Goal: Information Seeking & Learning: Check status

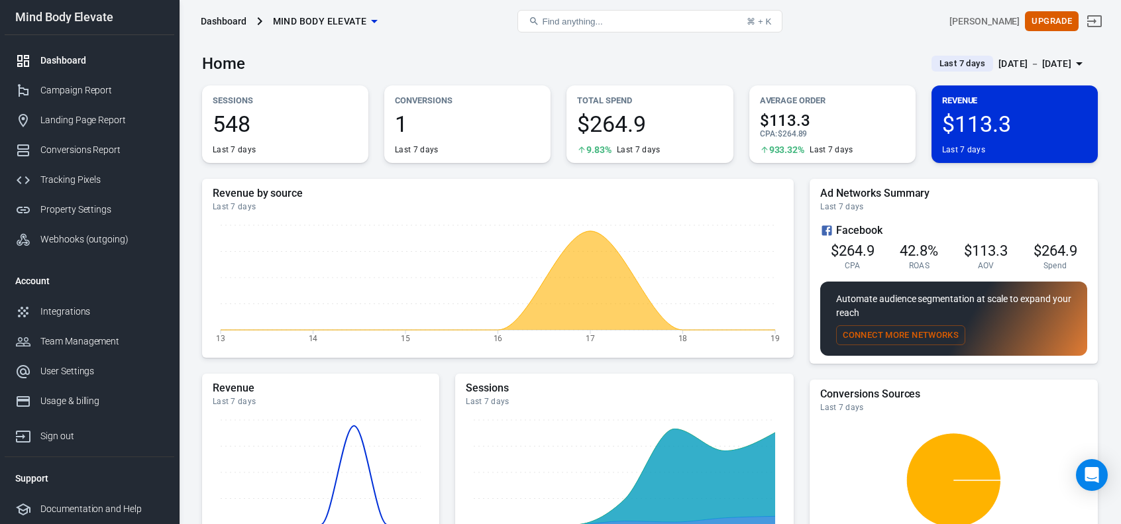
click at [1035, 64] on div "[DATE] － [DATE]" at bounding box center [1034, 64] width 73 height 17
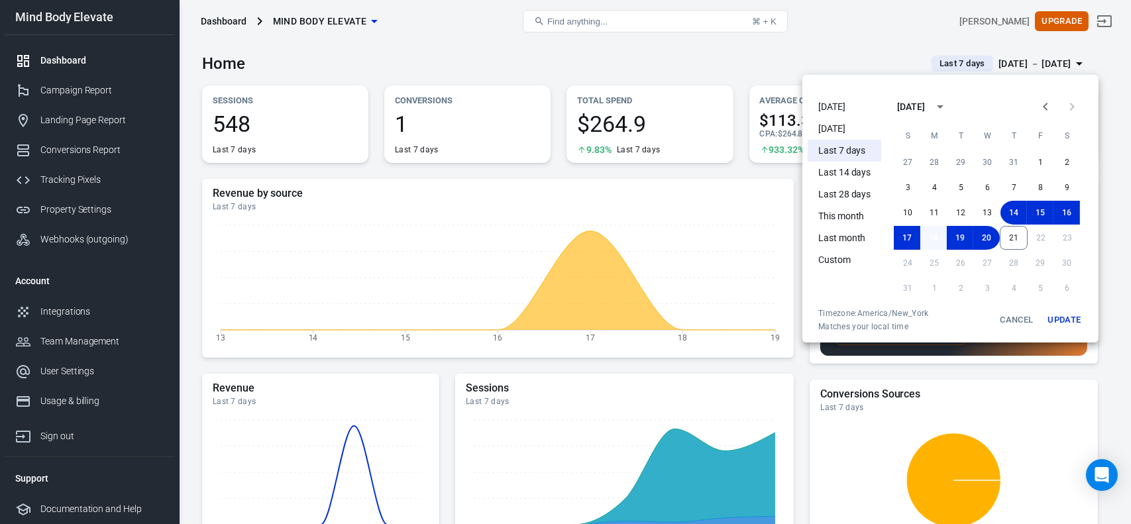
click at [937, 238] on button "18" at bounding box center [933, 238] width 26 height 24
click at [1014, 238] on button "21" at bounding box center [1014, 238] width 28 height 24
click at [1061, 325] on button "Update" at bounding box center [1064, 320] width 42 height 24
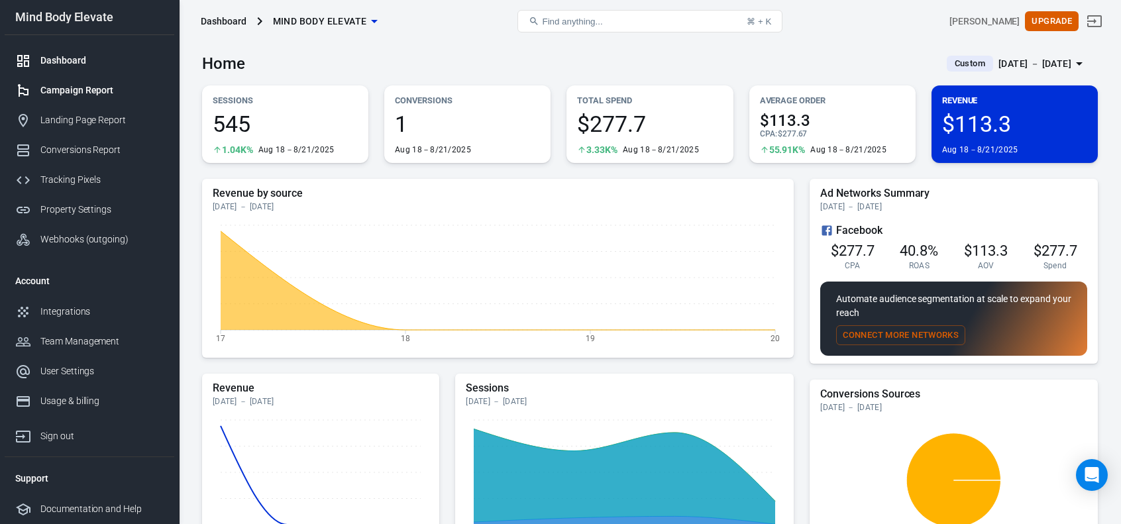
click at [58, 93] on div "Campaign Report" at bounding box center [101, 90] width 123 height 14
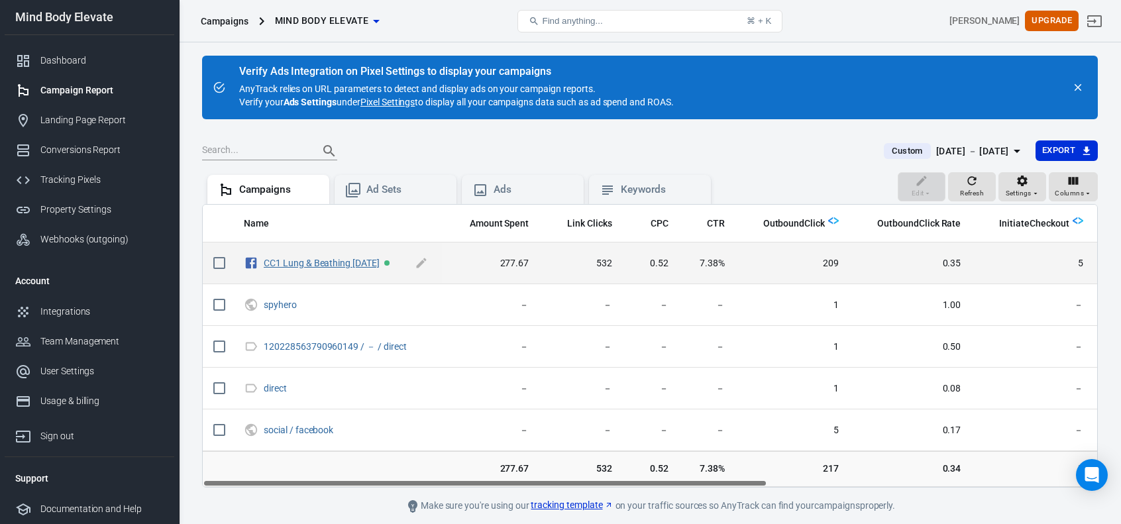
click at [320, 259] on link "CC1 Lung & Beathing [DATE]" at bounding box center [322, 263] width 116 height 11
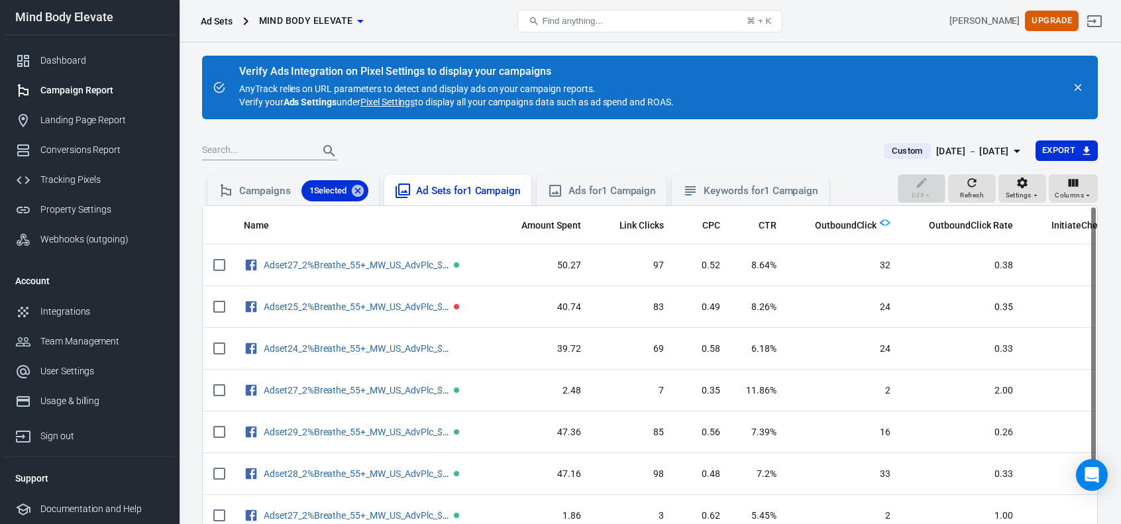
click at [453, 192] on div "Ad Sets for 1 Campaign" at bounding box center [468, 191] width 105 height 14
click at [594, 196] on div "Ads for 1 Campaign" at bounding box center [611, 191] width 87 height 14
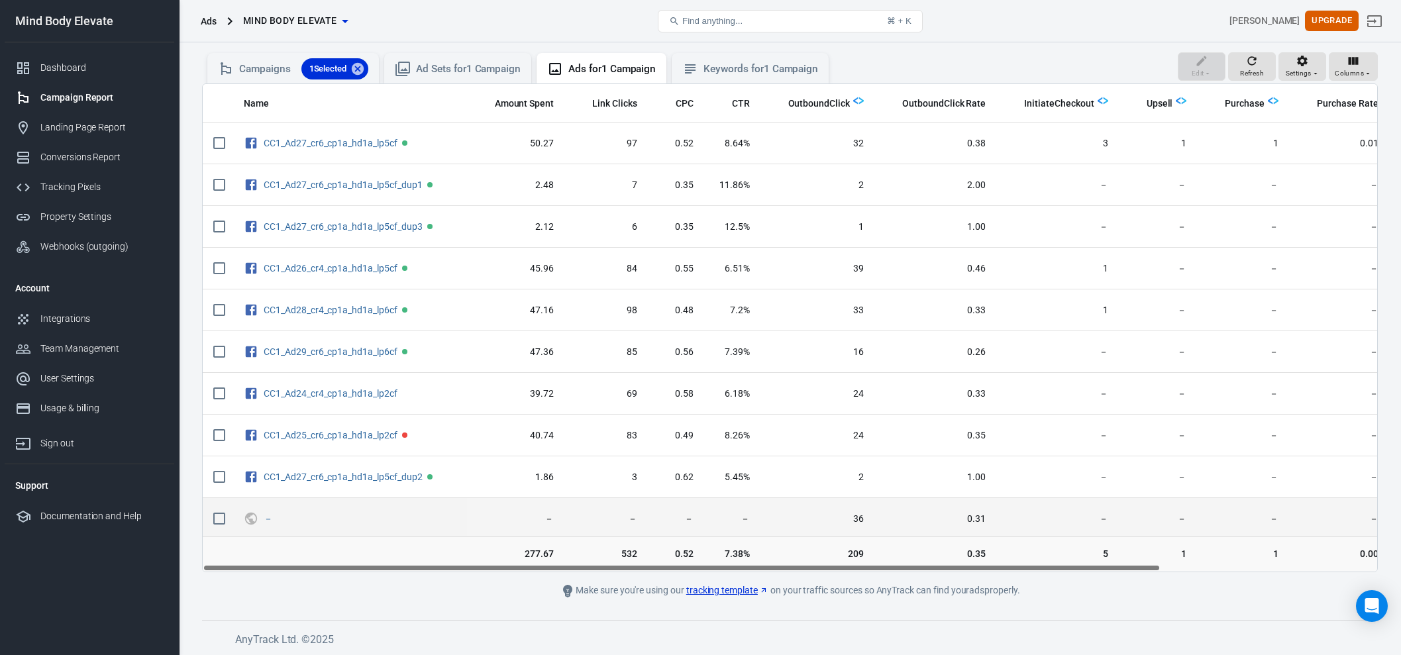
drag, startPoint x: 779, startPoint y: 566, endPoint x: 692, endPoint y: 526, distance: 96.3
click at [694, 523] on div "Name Amount Spent Link Clicks CPC CTR OutboundClick OutboundClick Rate Initiate…" at bounding box center [790, 328] width 1175 height 488
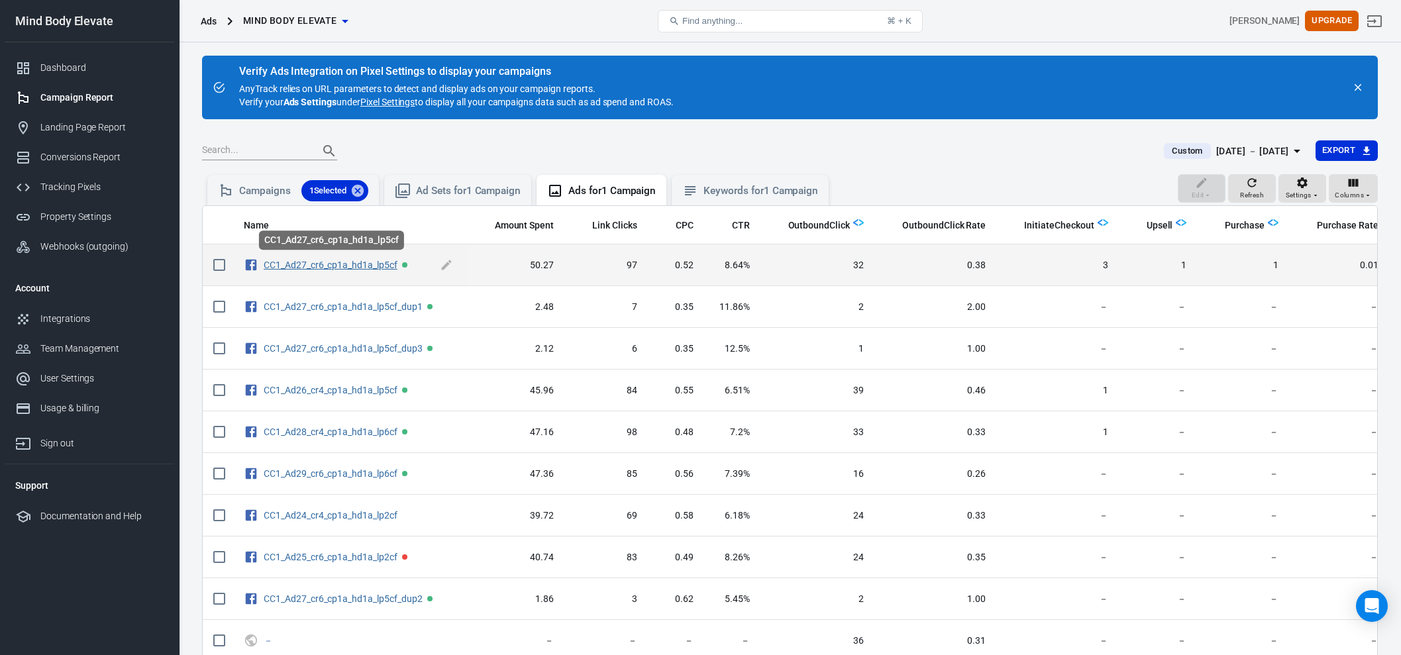
click at [322, 265] on link "CC1_Ad27_cr6_cp1a_hd1a_lp5cf" at bounding box center [331, 265] width 134 height 11
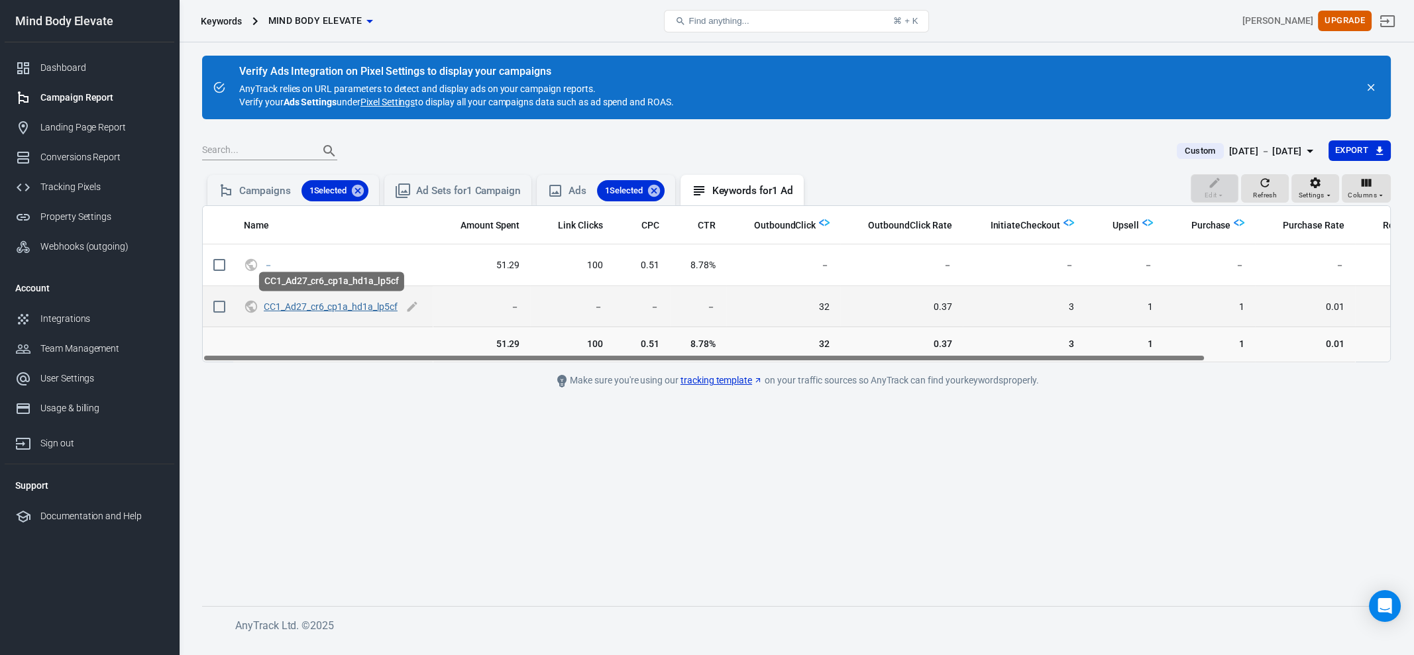
click at [370, 310] on link "CC1_Ad27_cr6_cp1a_hd1a_lp5cf" at bounding box center [331, 306] width 134 height 11
checkbox input "true"
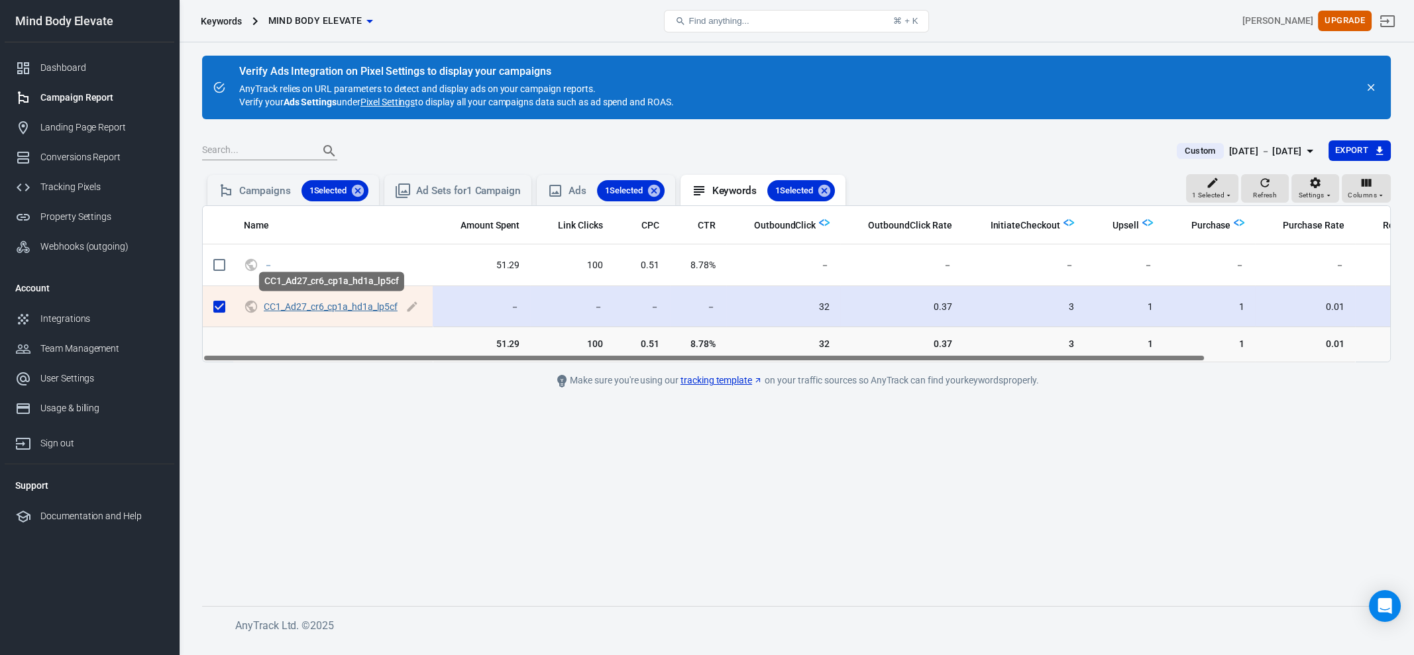
click at [370, 310] on link "CC1_Ad27_cr6_cp1a_hd1a_lp5cf" at bounding box center [331, 306] width 134 height 11
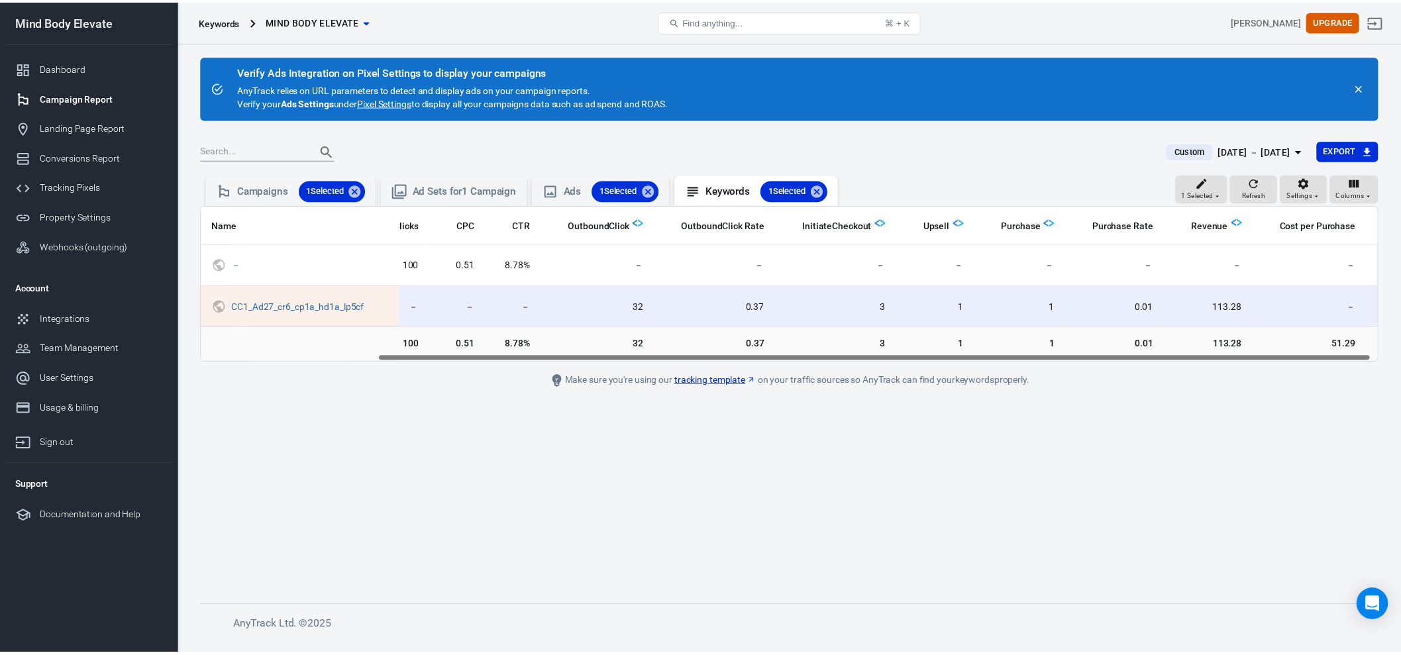
scroll to position [0, 217]
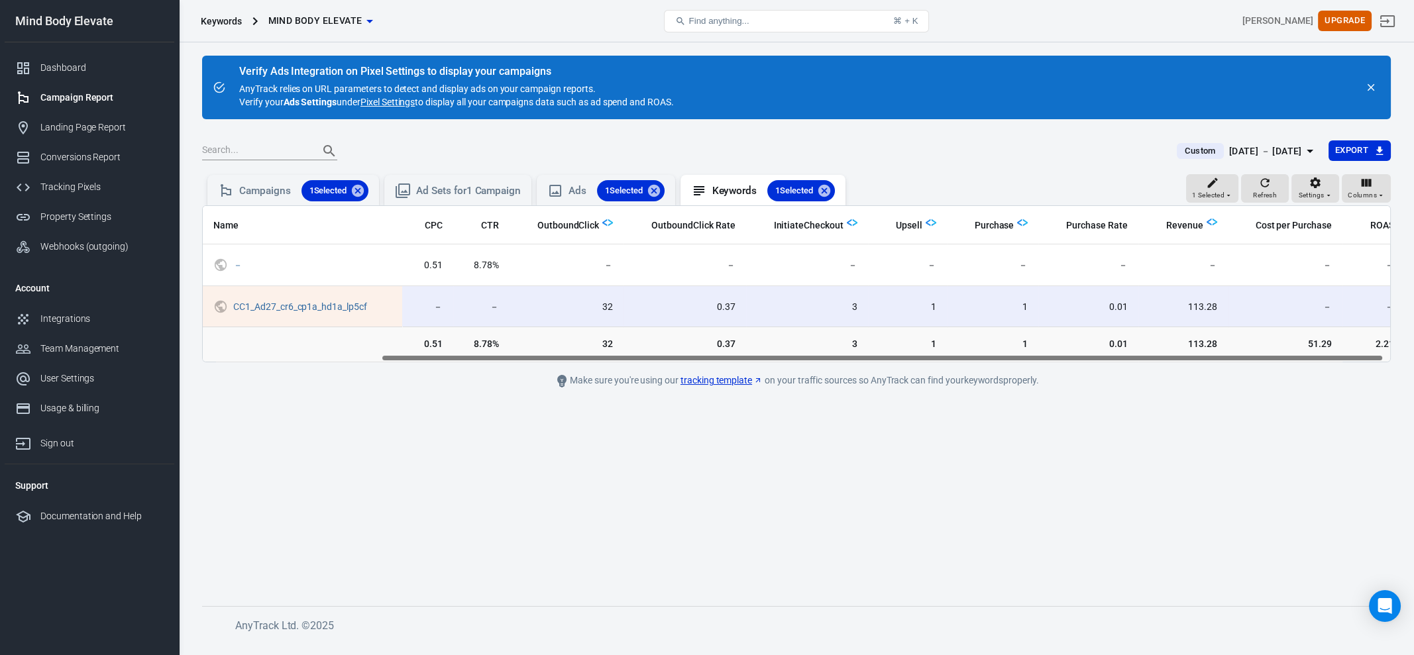
drag, startPoint x: 1141, startPoint y: 357, endPoint x: 1324, endPoint y: 346, distance: 183.8
click at [1120, 346] on div "Name Amount Spent Link Clicks CPC CTR OutboundClick OutboundClick Rate Initiate…" at bounding box center [796, 283] width 1188 height 157
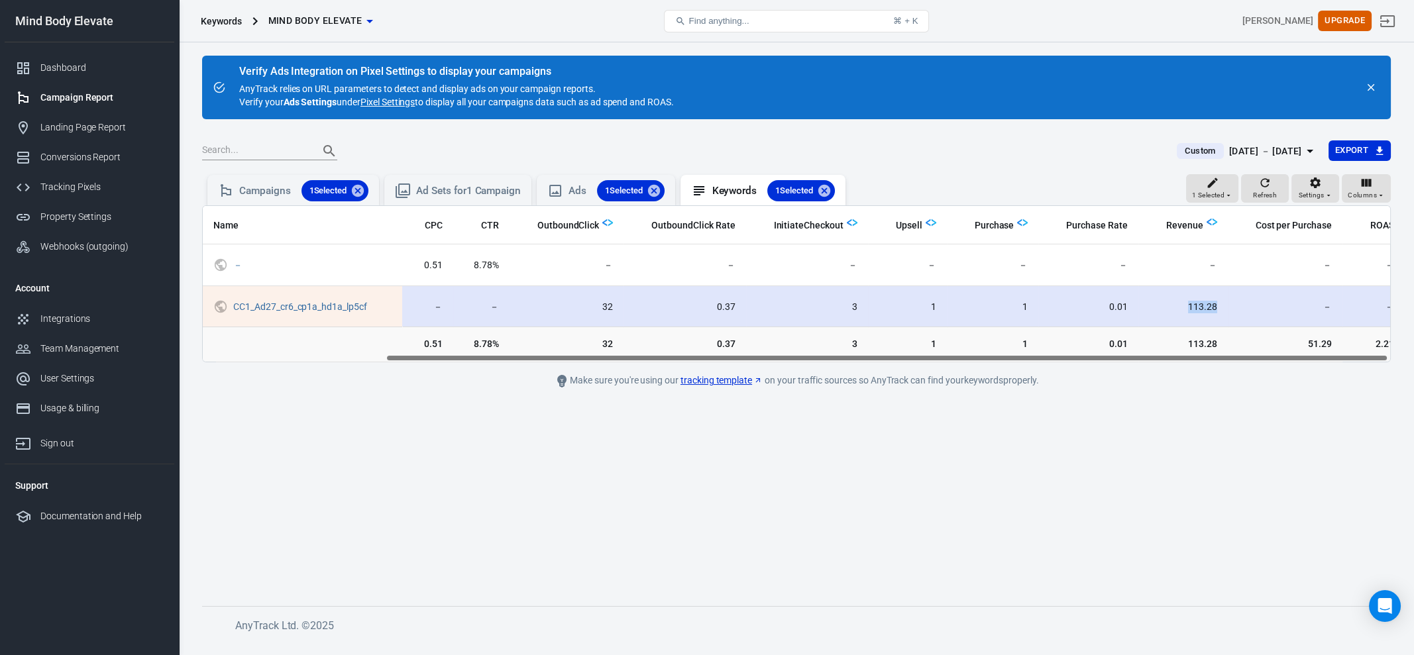
drag, startPoint x: 1178, startPoint y: 308, endPoint x: 1221, endPoint y: 308, distance: 43.1
click at [1120, 308] on tr "CC1_Ad27_cr6_cp1a_hd1a_lp5cf － － － － 32 0.37 3 1 1 0.01 113.28 － －" at bounding box center [695, 307] width 1418 height 42
drag, startPoint x: 1013, startPoint y: 305, endPoint x: 1024, endPoint y: 306, distance: 11.3
click at [1024, 306] on td "1" at bounding box center [993, 307] width 92 height 42
drag, startPoint x: 917, startPoint y: 313, endPoint x: 931, endPoint y: 308, distance: 14.0
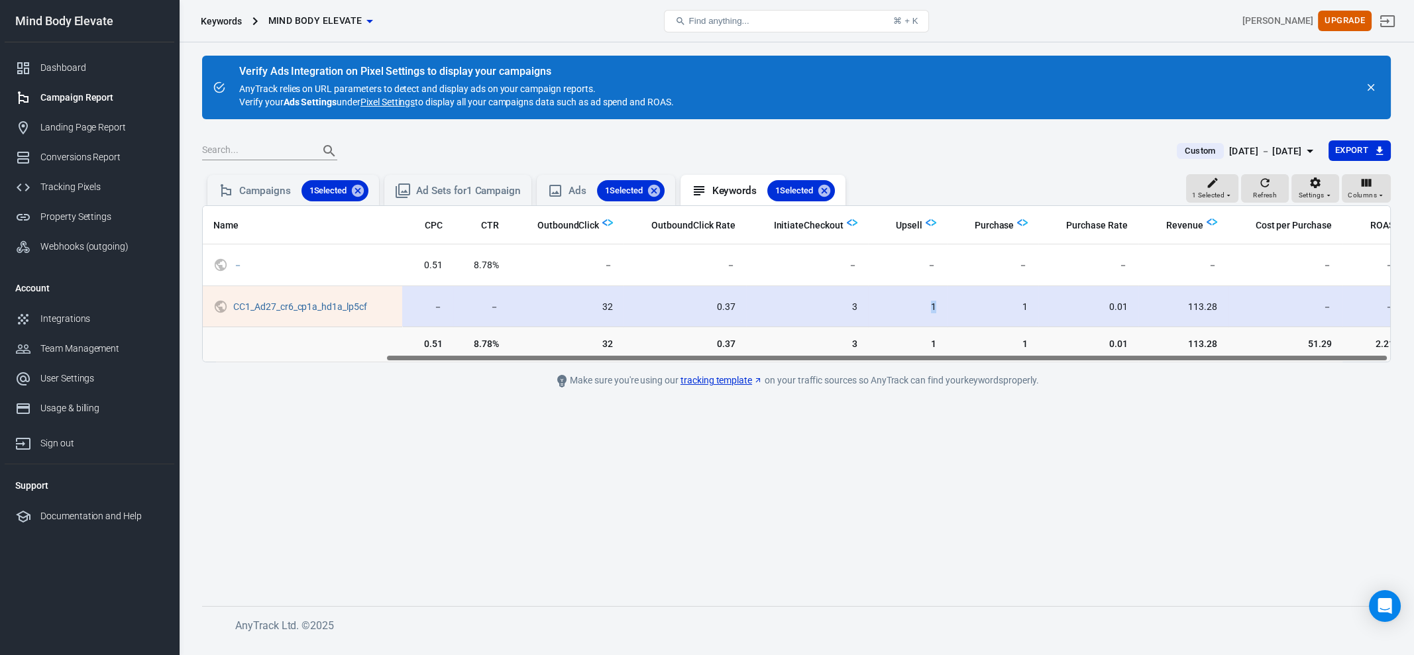
click at [931, 308] on td "1" at bounding box center [907, 307] width 79 height 42
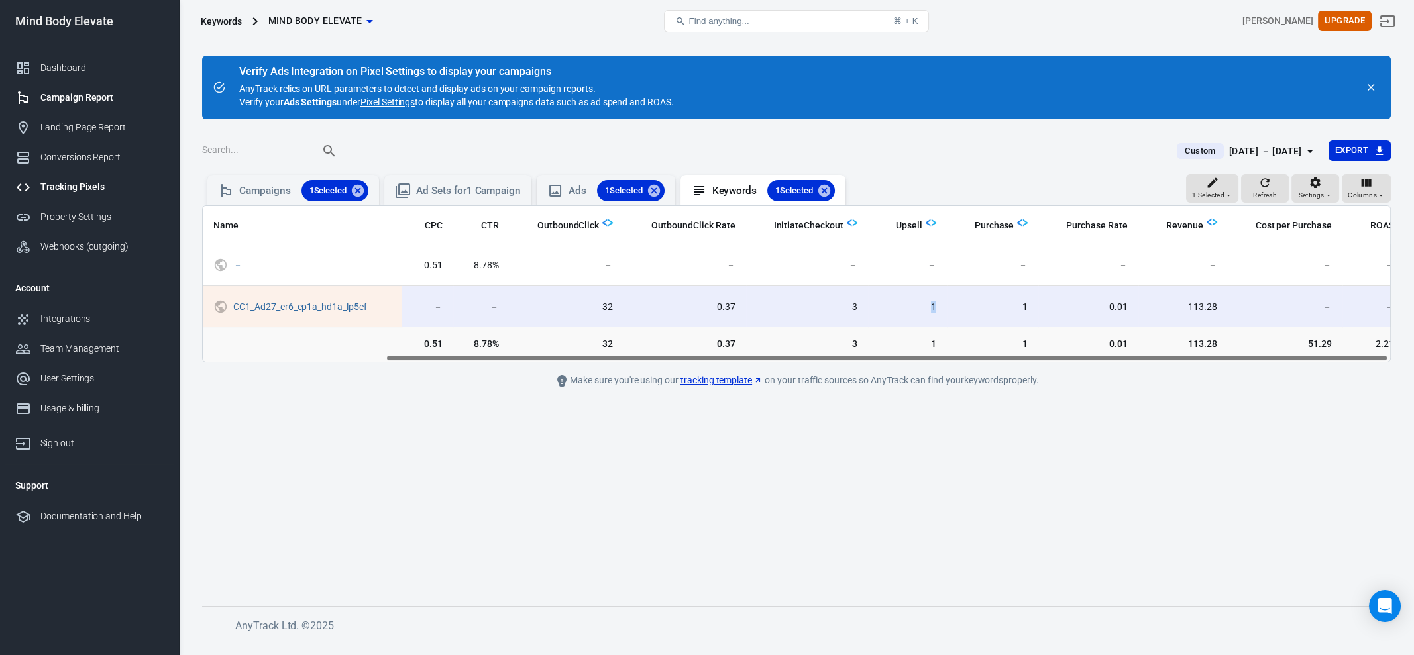
click at [52, 183] on div "Tracking Pixels" at bounding box center [101, 187] width 123 height 14
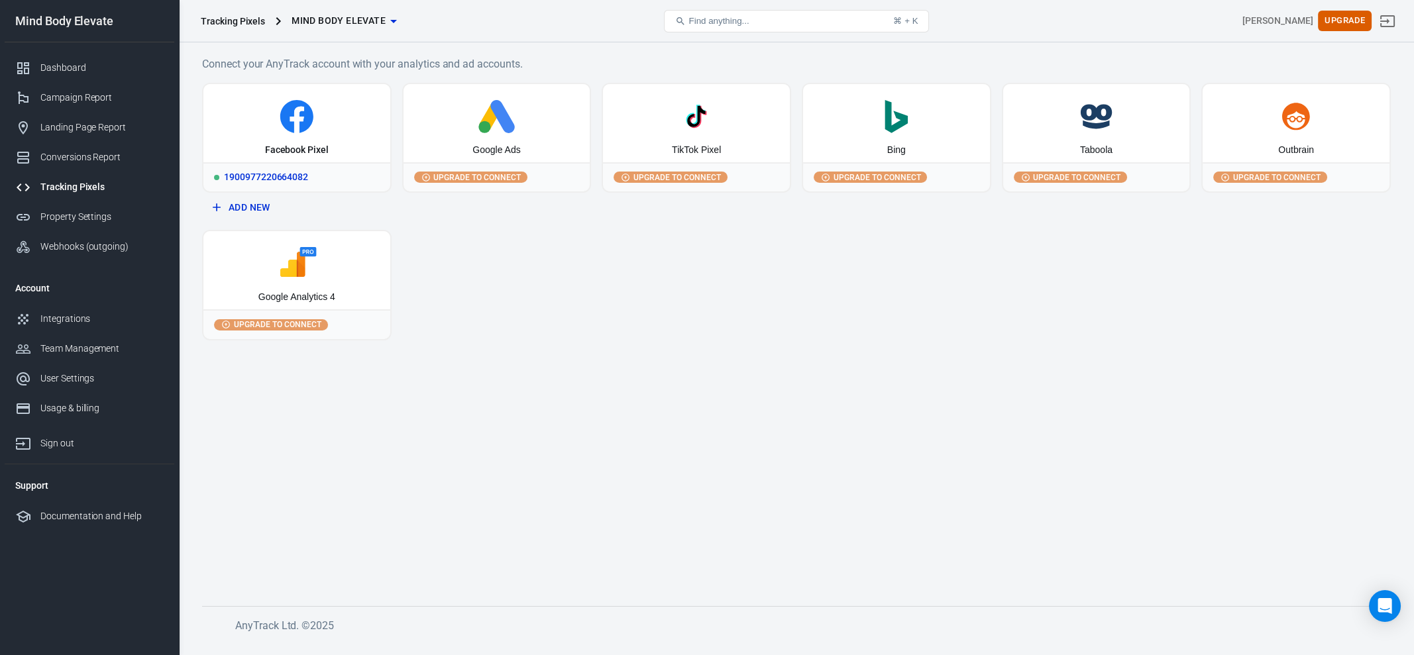
click at [309, 154] on div "Facebook Pixel" at bounding box center [297, 150] width 64 height 13
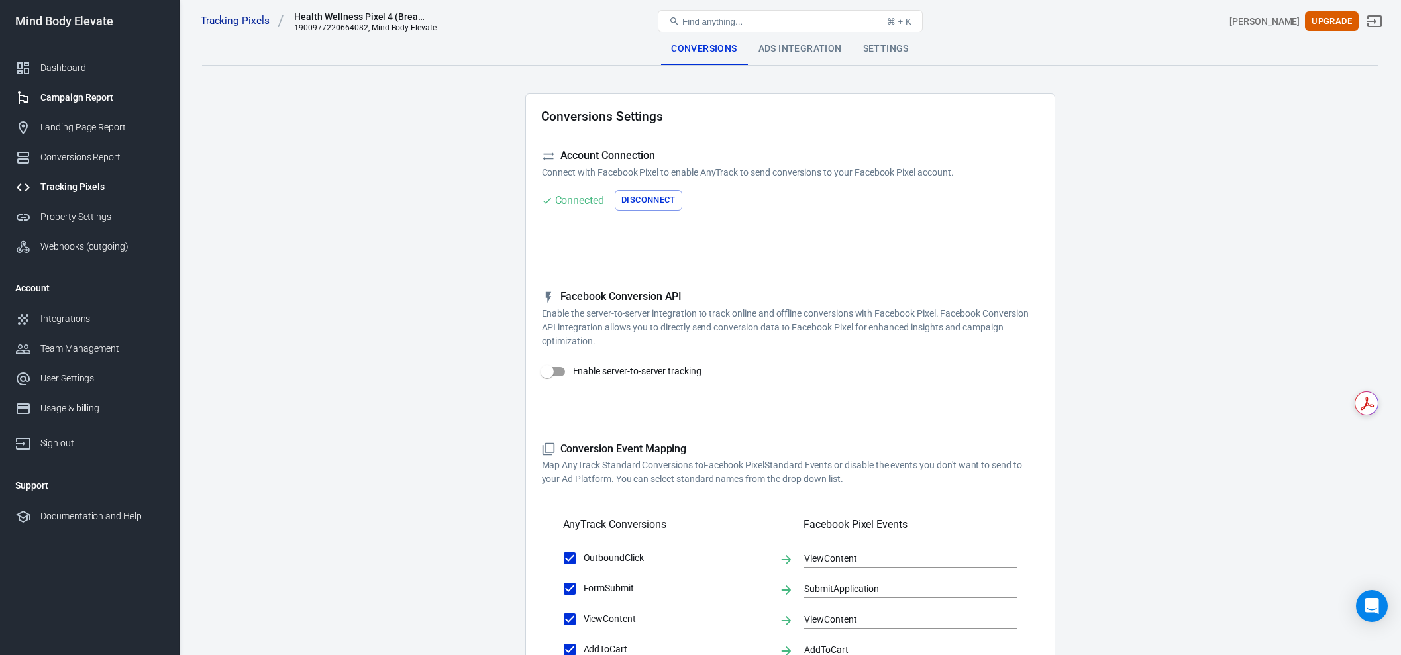
click at [73, 94] on div "Campaign Report" at bounding box center [101, 98] width 123 height 14
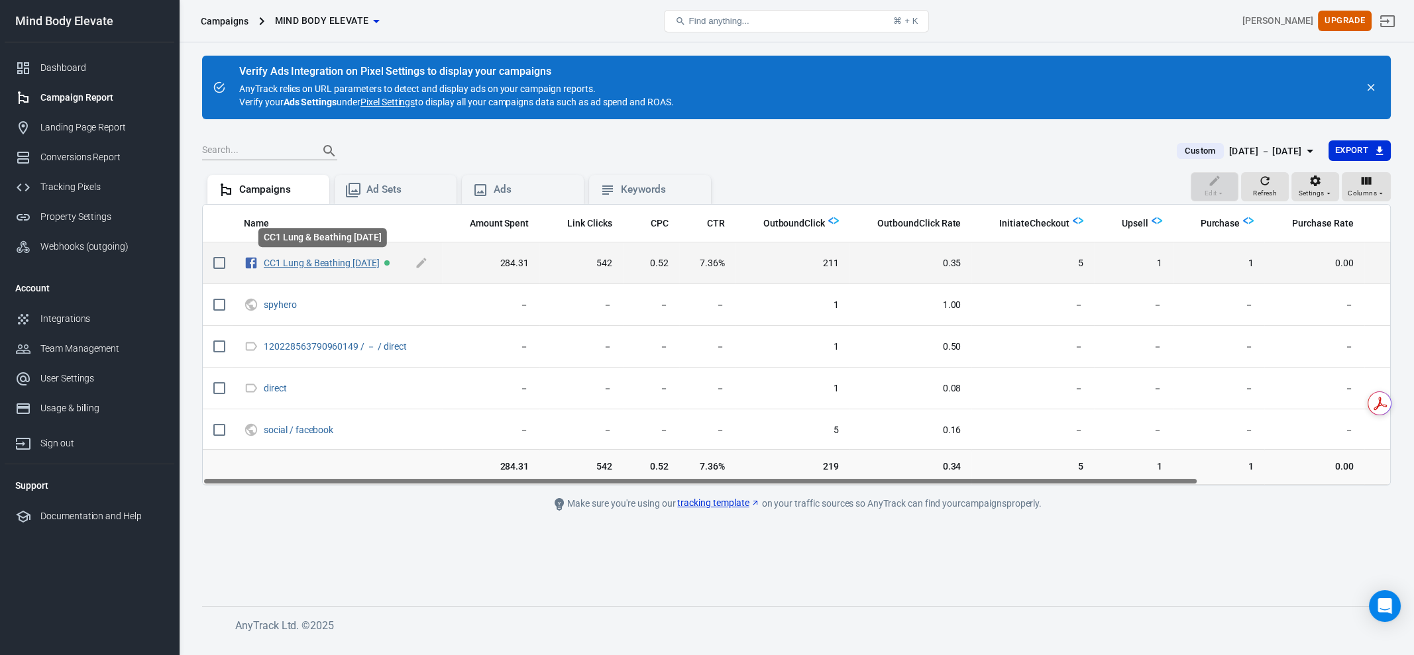
click at [324, 266] on link "CC1 Lung & Beathing [DATE]" at bounding box center [322, 263] width 116 height 11
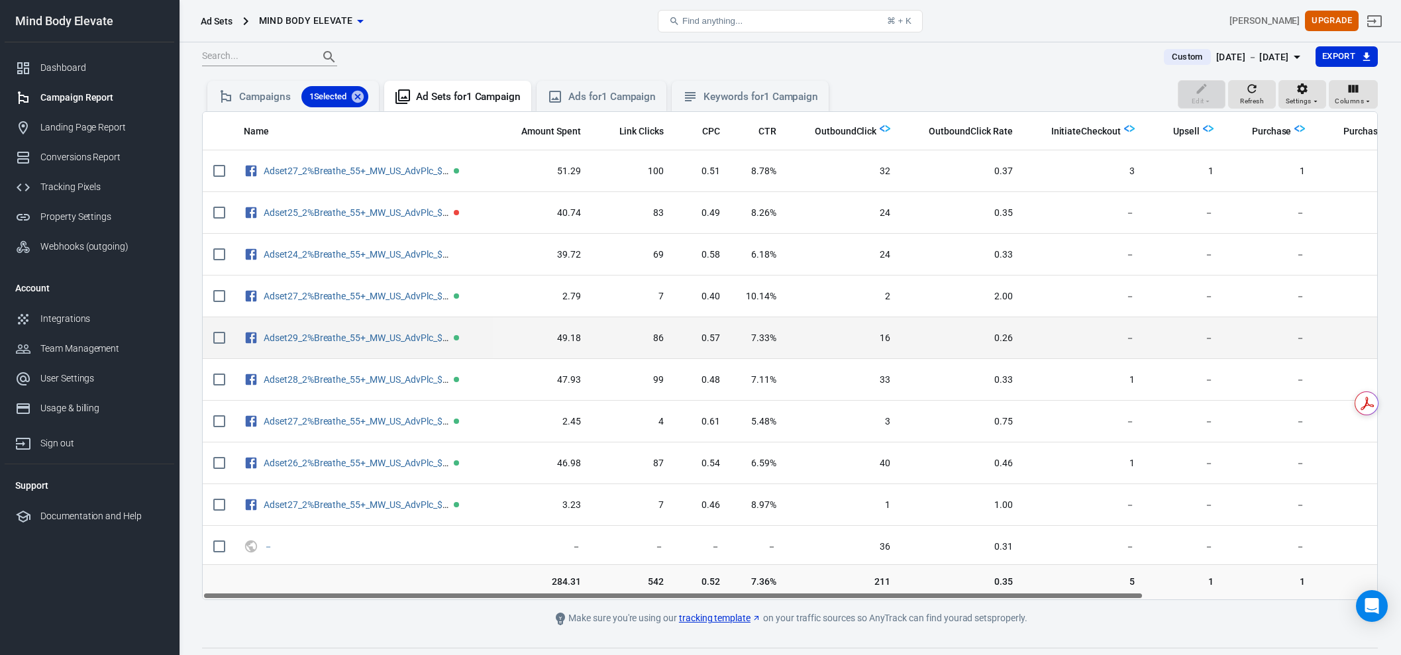
scroll to position [122, 0]
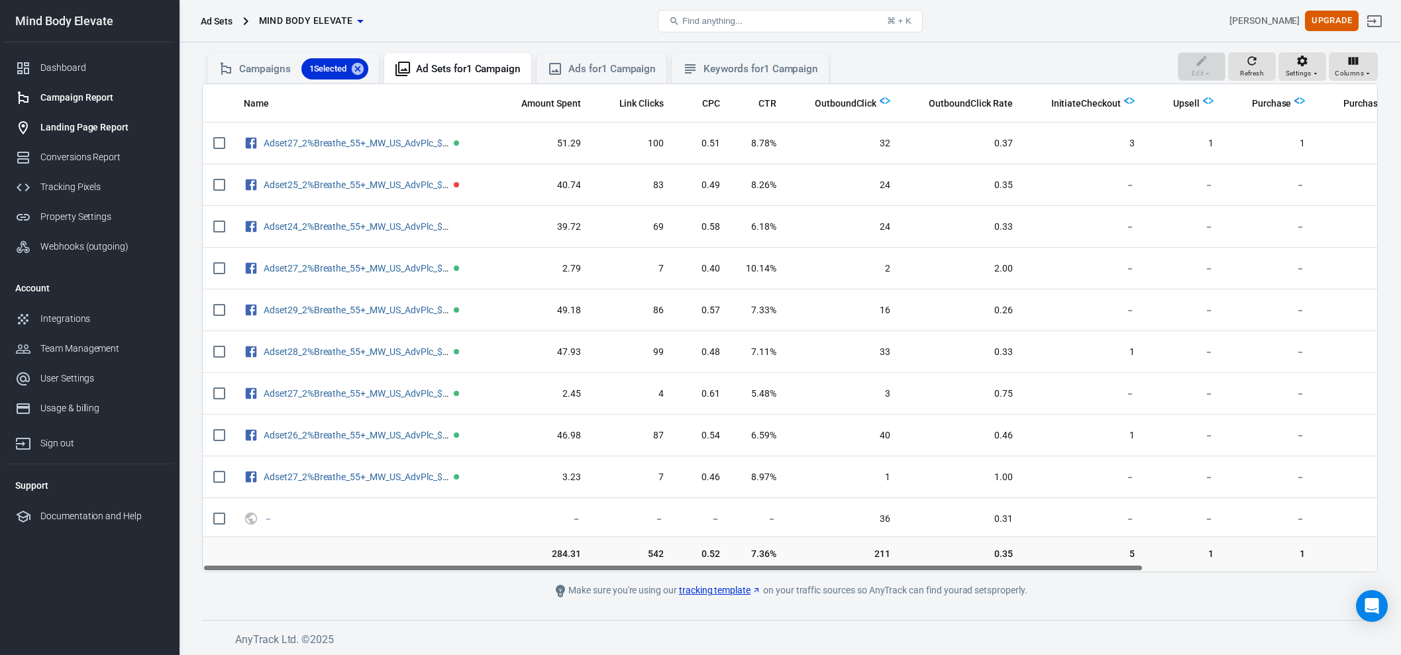
click at [72, 132] on div "Landing Page Report" at bounding box center [101, 128] width 123 height 14
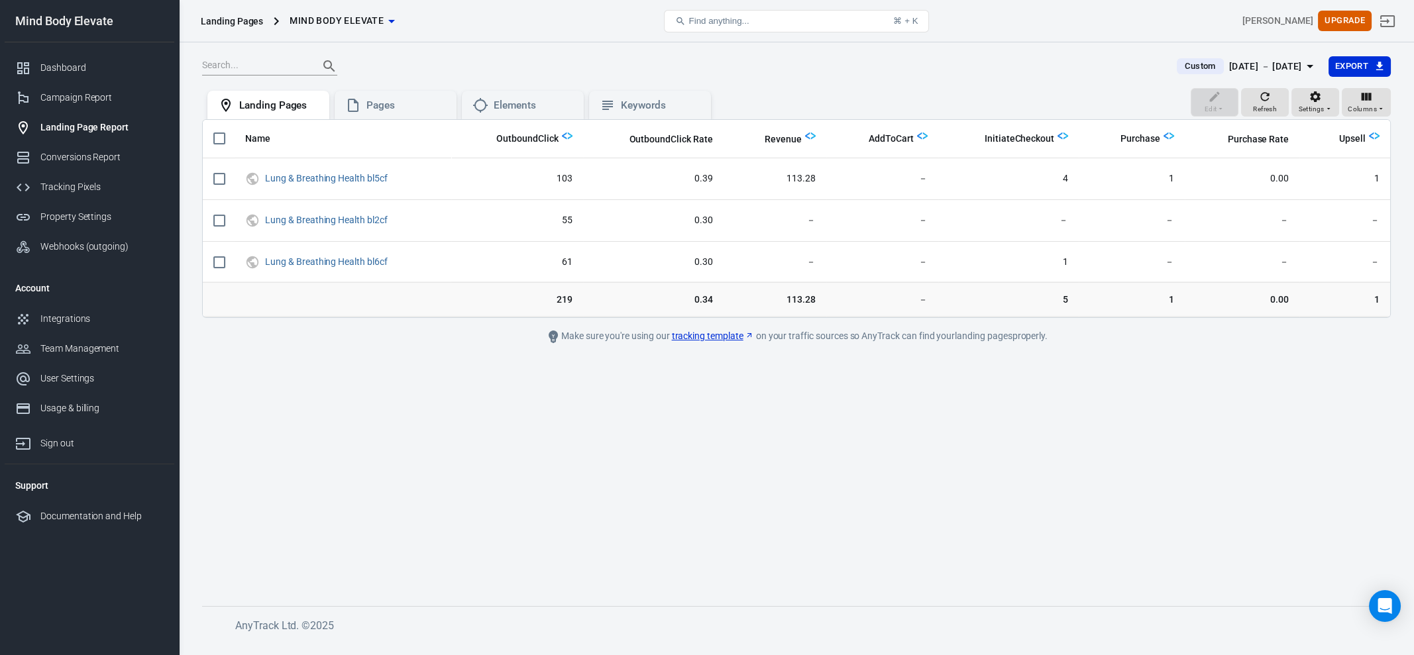
click at [703, 428] on main "Custom [DATE] － [DATE] Export Edit Refresh Settings Columns Landing Pages Pages…" at bounding box center [796, 320] width 1188 height 529
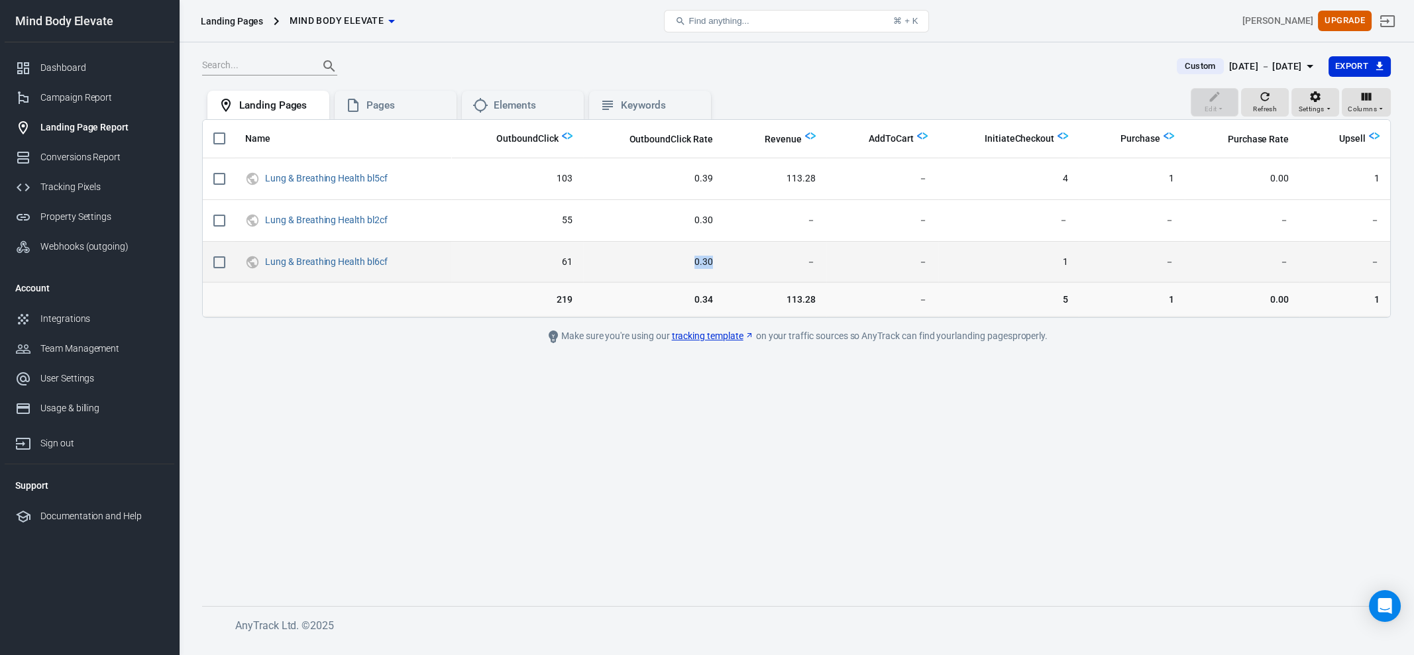
drag, startPoint x: 692, startPoint y: 262, endPoint x: 723, endPoint y: 260, distance: 31.8
click at [723, 260] on tr "Lung & Breathing Health bl6cf 61 0.30 － － 1 － － －" at bounding box center [796, 263] width 1187 height 42
drag, startPoint x: 558, startPoint y: 260, endPoint x: 629, endPoint y: 262, distance: 71.6
click at [629, 262] on tr "Lung & Breathing Health bl6cf 61 0.30 － － 1 － － －" at bounding box center [796, 263] width 1187 height 42
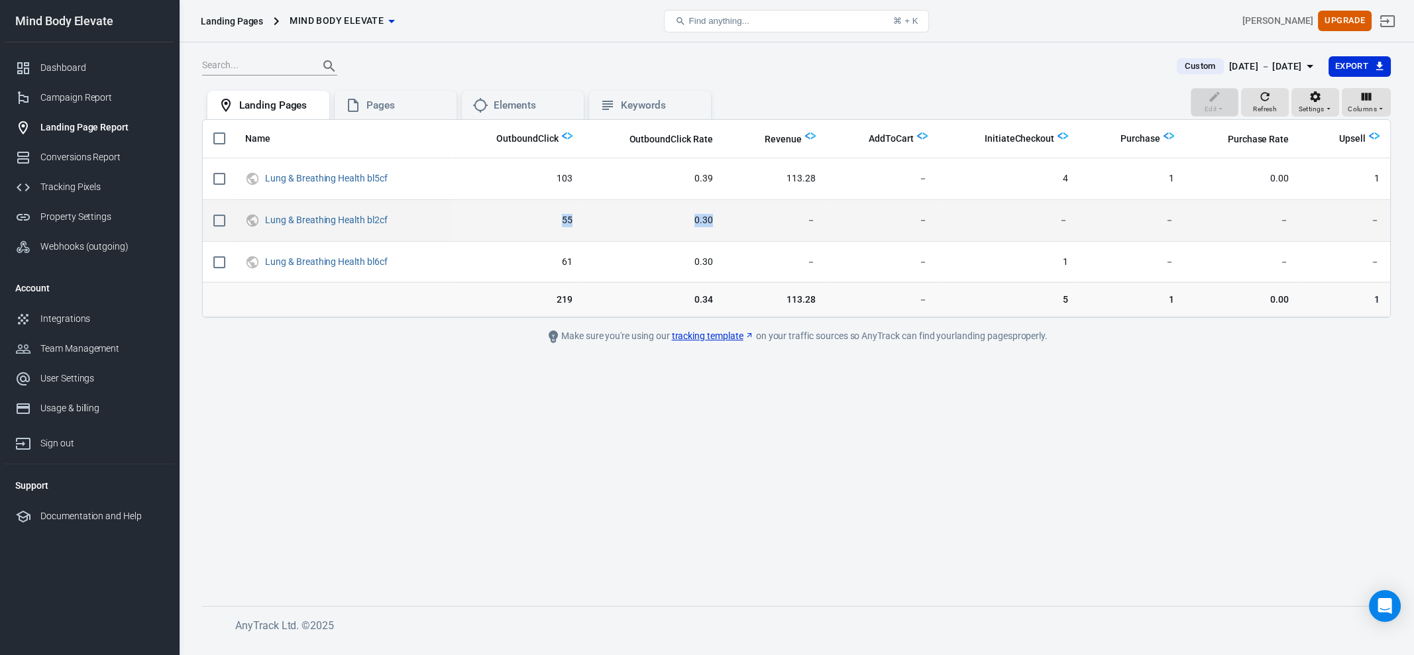
drag, startPoint x: 545, startPoint y: 213, endPoint x: 743, endPoint y: 209, distance: 197.5
click at [743, 209] on tr "Lung & Breathing Health bl2cf 55 0.30 － － － － － －" at bounding box center [796, 221] width 1187 height 42
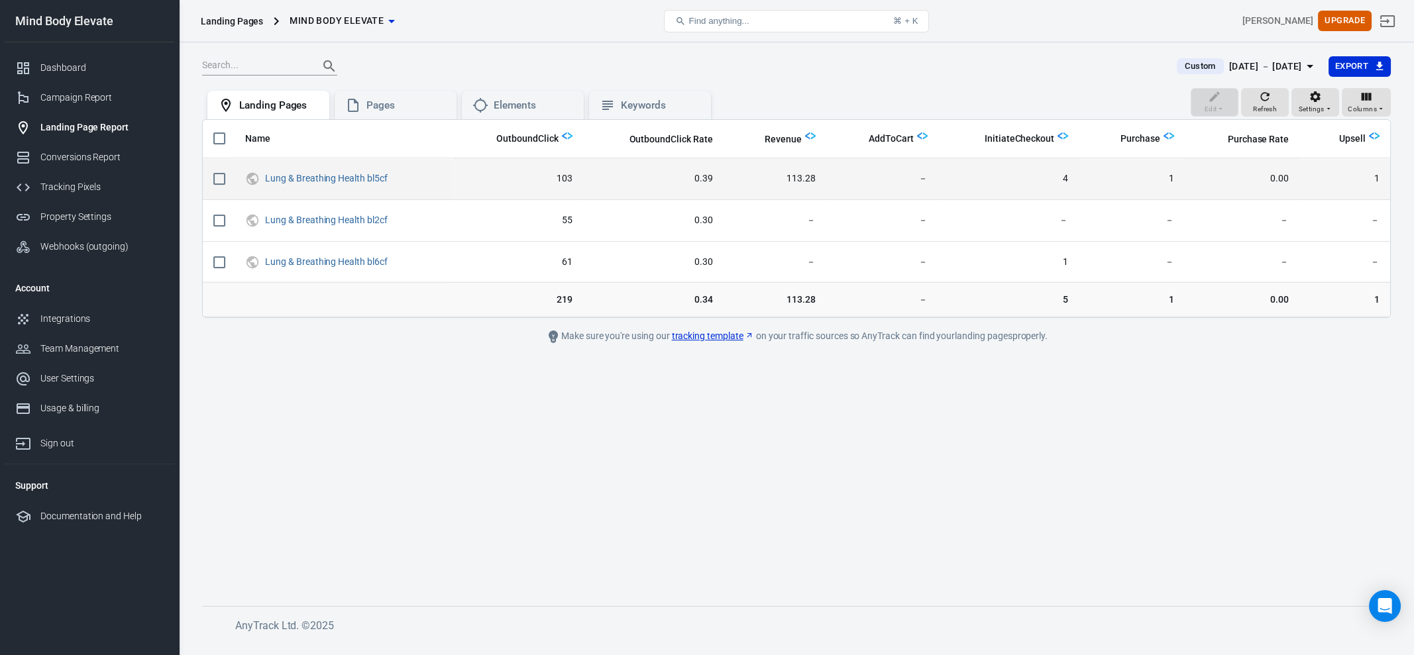
click at [549, 167] on td "103" at bounding box center [517, 179] width 132 height 42
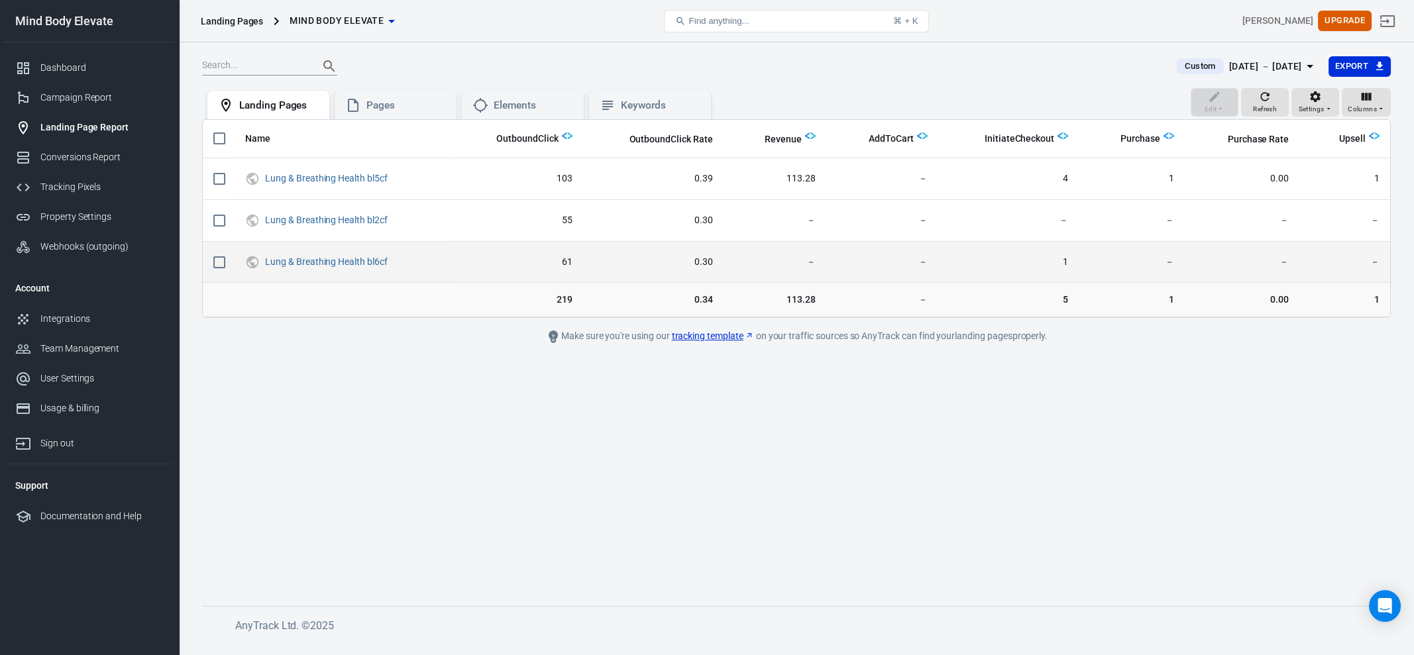
click at [702, 267] on td "0.30" at bounding box center [653, 263] width 140 height 42
drag, startPoint x: 692, startPoint y: 261, endPoint x: 717, endPoint y: 258, distance: 25.4
click at [717, 258] on td "0.30" at bounding box center [653, 263] width 140 height 42
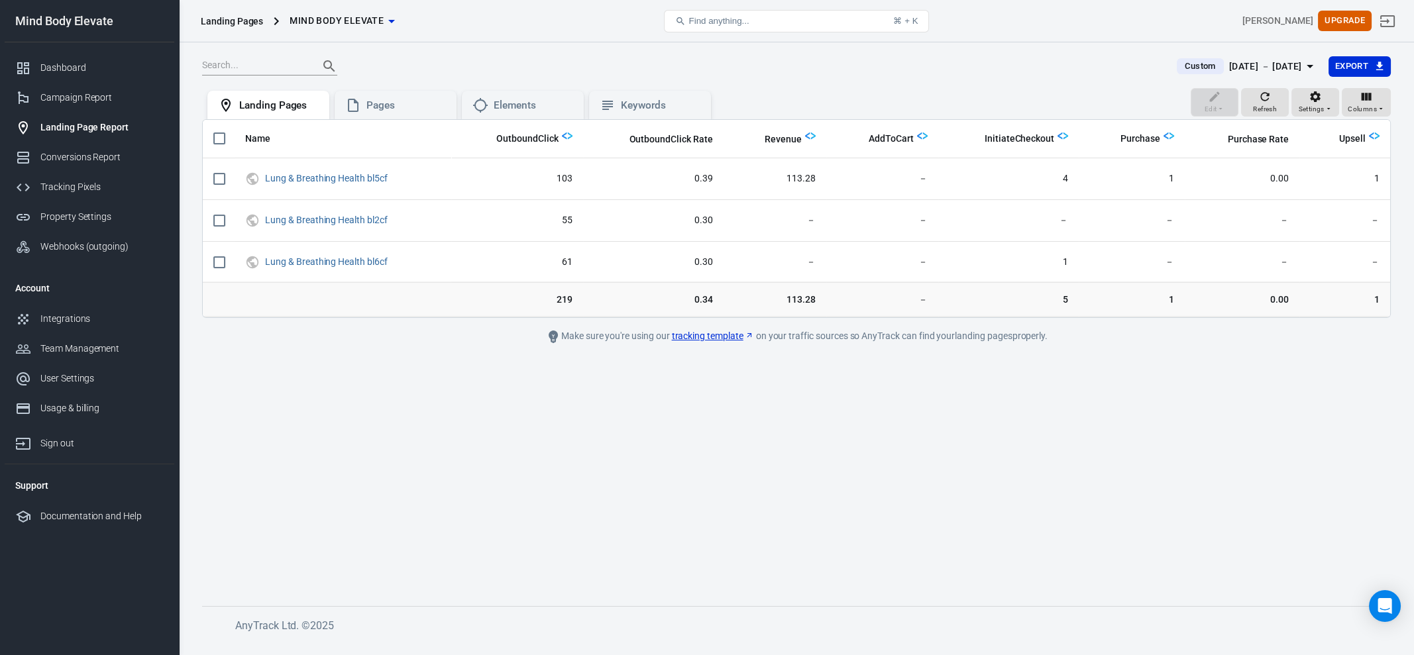
click at [905, 406] on main "Custom [DATE] － [DATE] Export Edit Refresh Settings Columns Landing Pages Pages…" at bounding box center [796, 320] width 1188 height 529
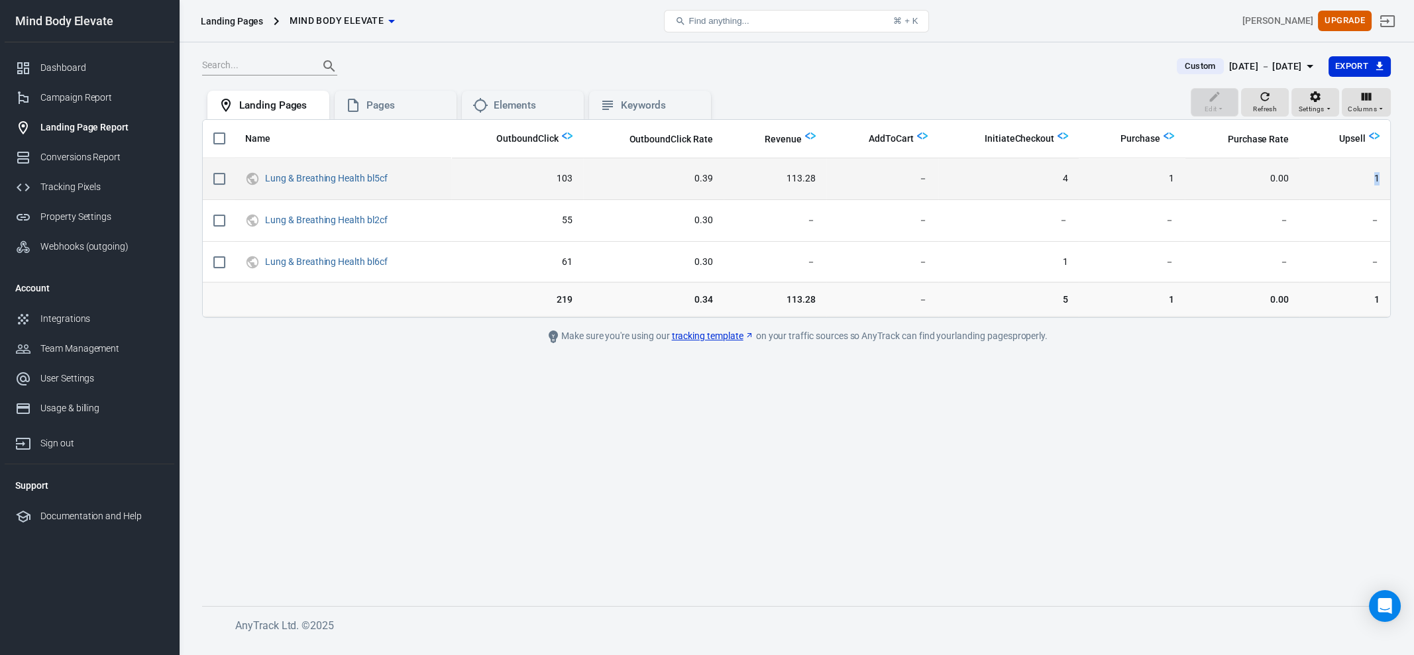
drag, startPoint x: 1359, startPoint y: 169, endPoint x: 1377, endPoint y: 185, distance: 23.9
click at [1120, 185] on td "1" at bounding box center [1344, 179] width 91 height 42
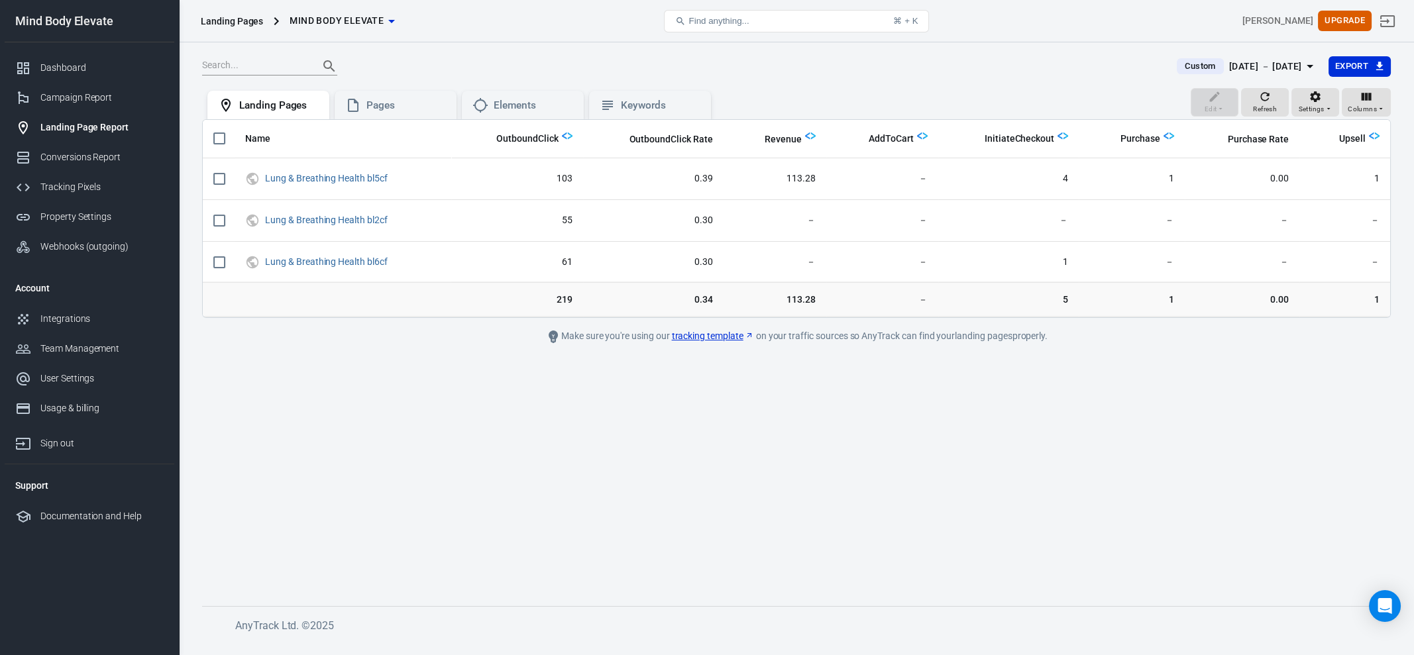
click at [1120, 458] on main "Custom [DATE] － [DATE] Export Edit Refresh Settings Columns Landing Pages Pages…" at bounding box center [796, 320] width 1188 height 529
click at [59, 160] on div "Conversions Report" at bounding box center [101, 157] width 123 height 14
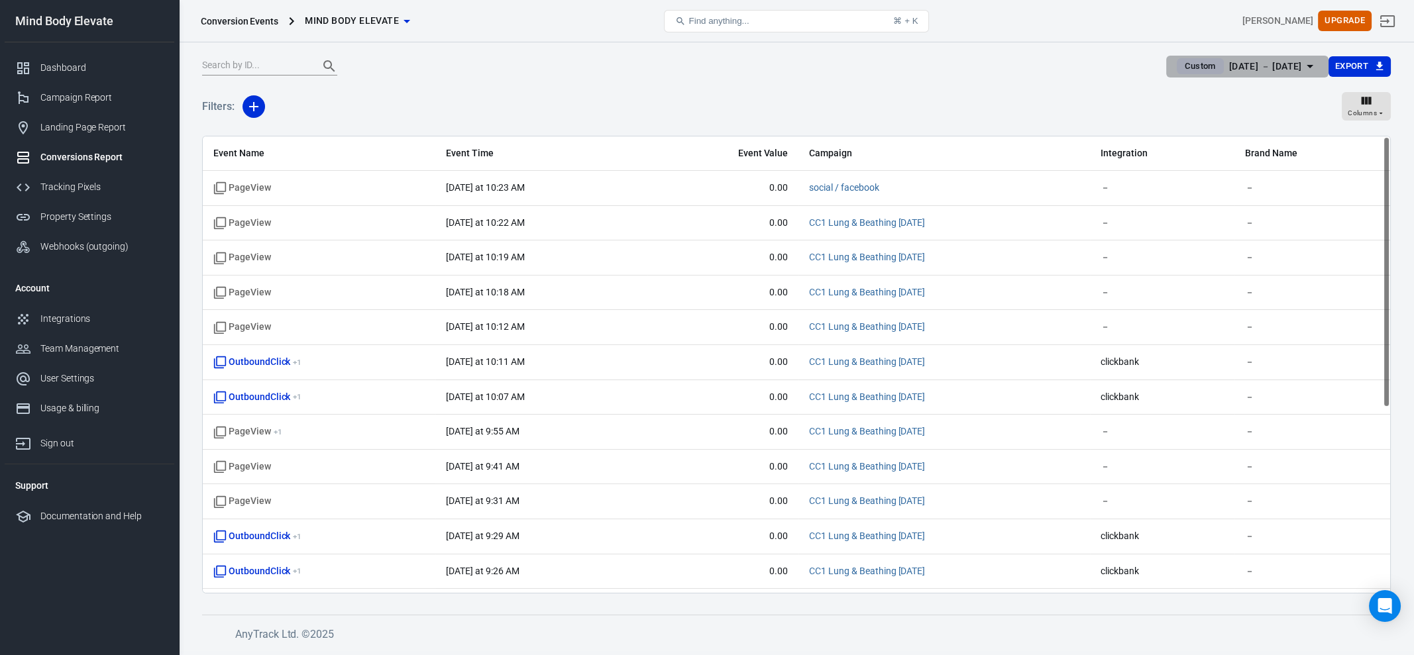
click at [1120, 63] on div "[DATE] － [DATE]" at bounding box center [1265, 66] width 73 height 17
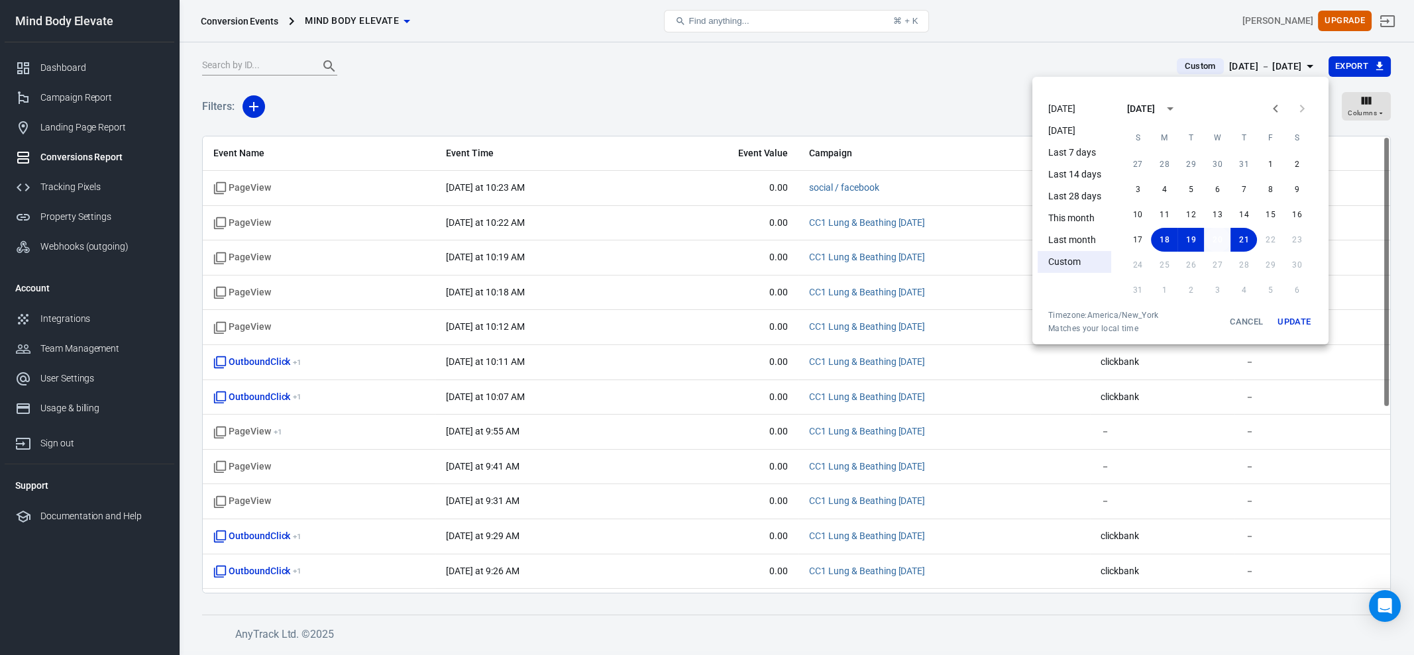
click at [1120, 242] on button "20" at bounding box center [1217, 240] width 26 height 24
click at [1120, 323] on button "Update" at bounding box center [1294, 322] width 42 height 24
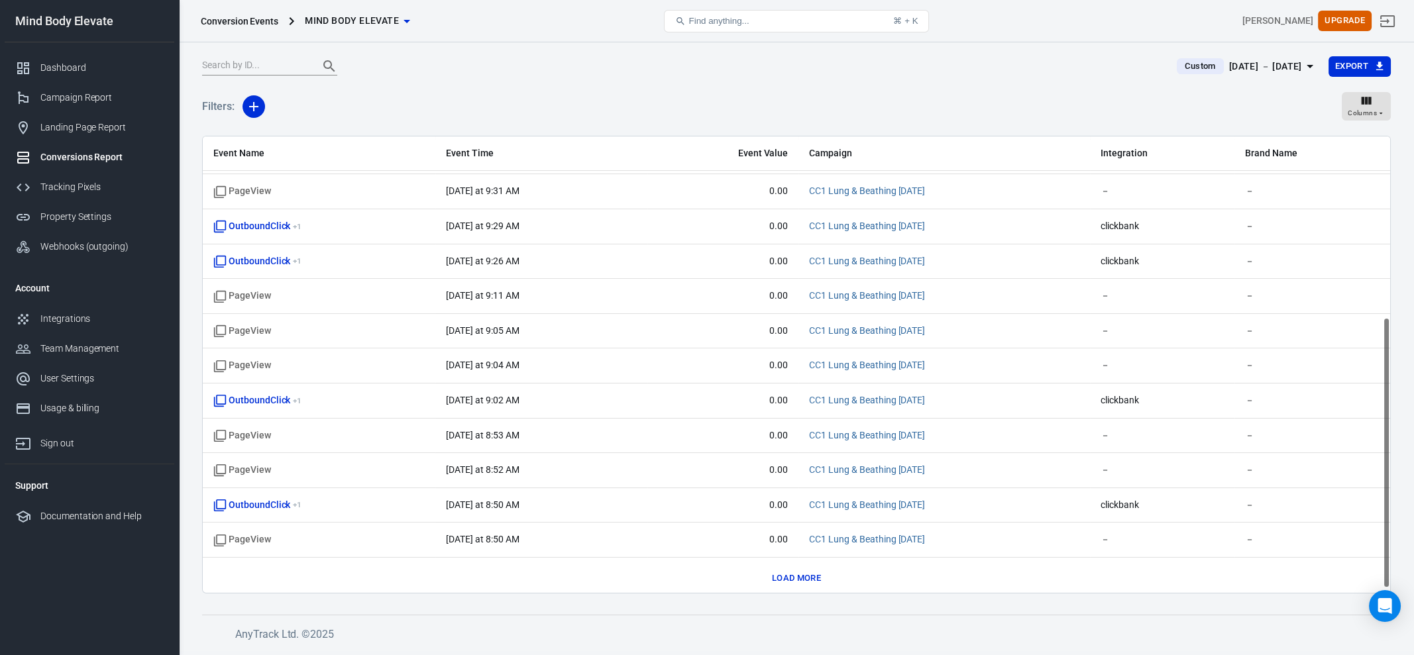
scroll to position [227, 0]
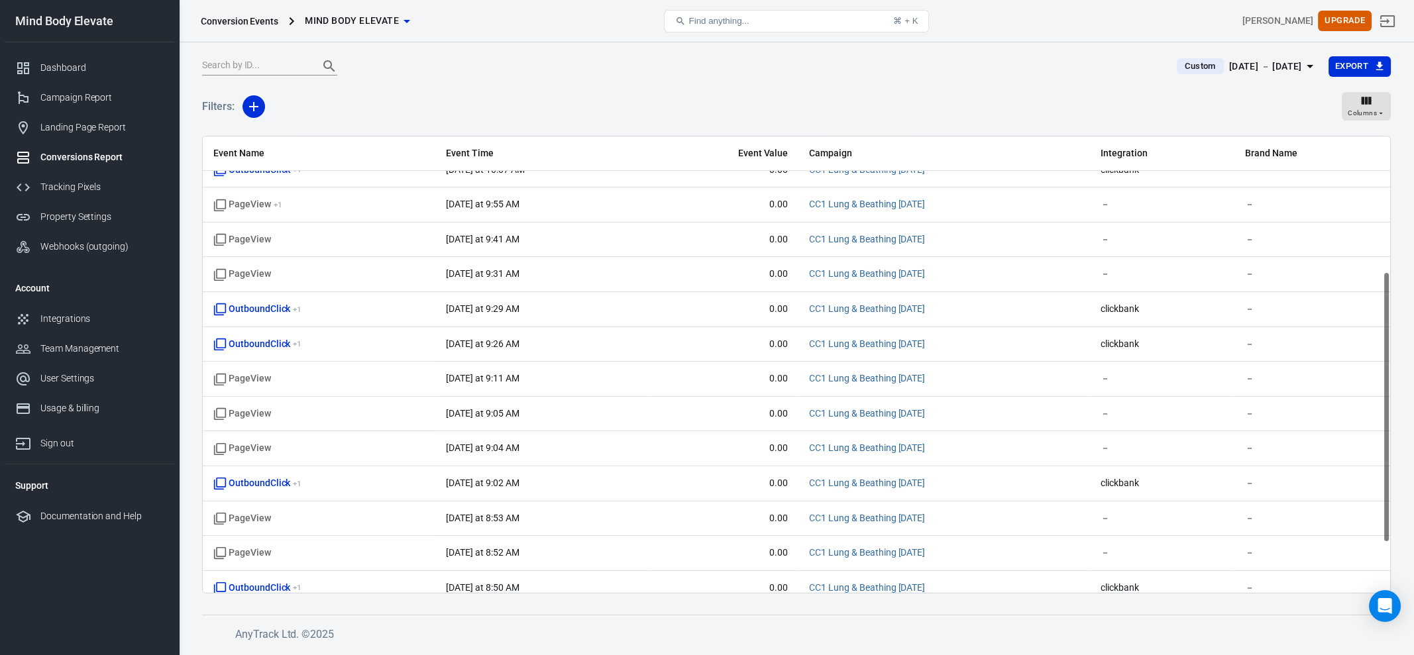
click at [1120, 64] on div "[DATE] － [DATE]" at bounding box center [1265, 66] width 73 height 17
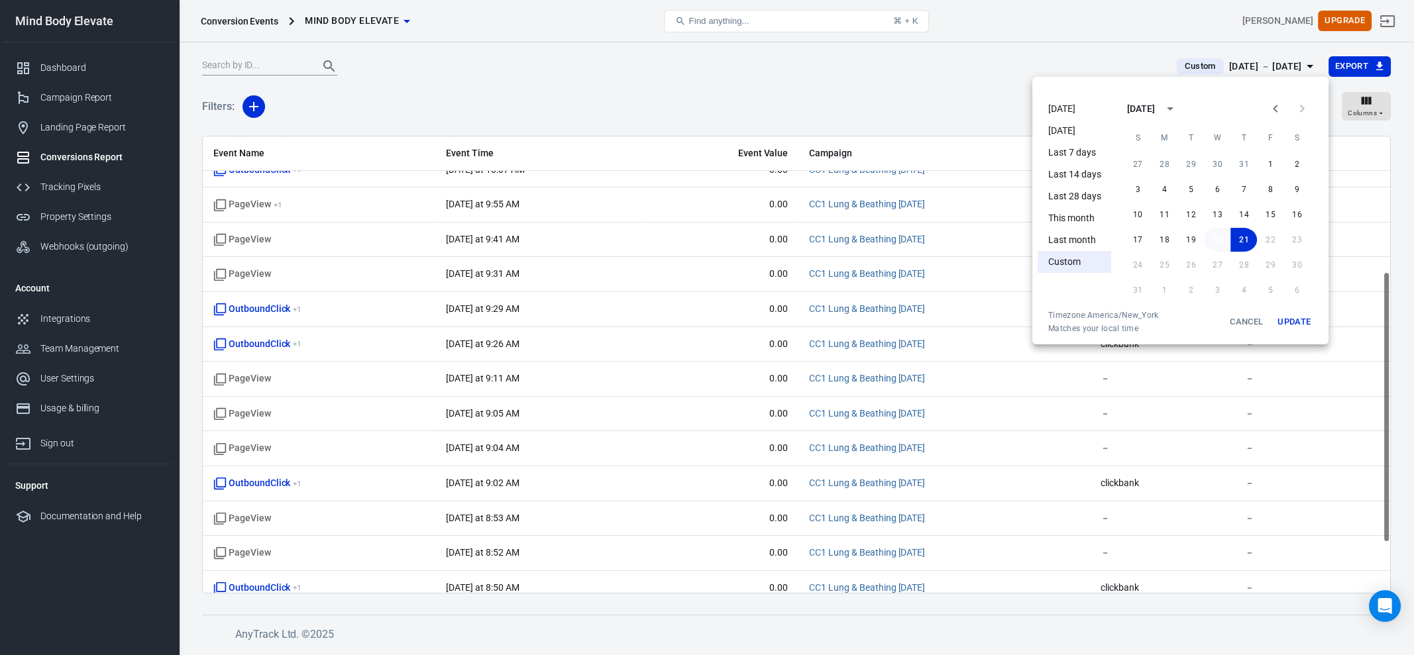
click at [1120, 240] on button "20" at bounding box center [1217, 240] width 26 height 24
click at [1120, 319] on button "Update" at bounding box center [1294, 322] width 42 height 24
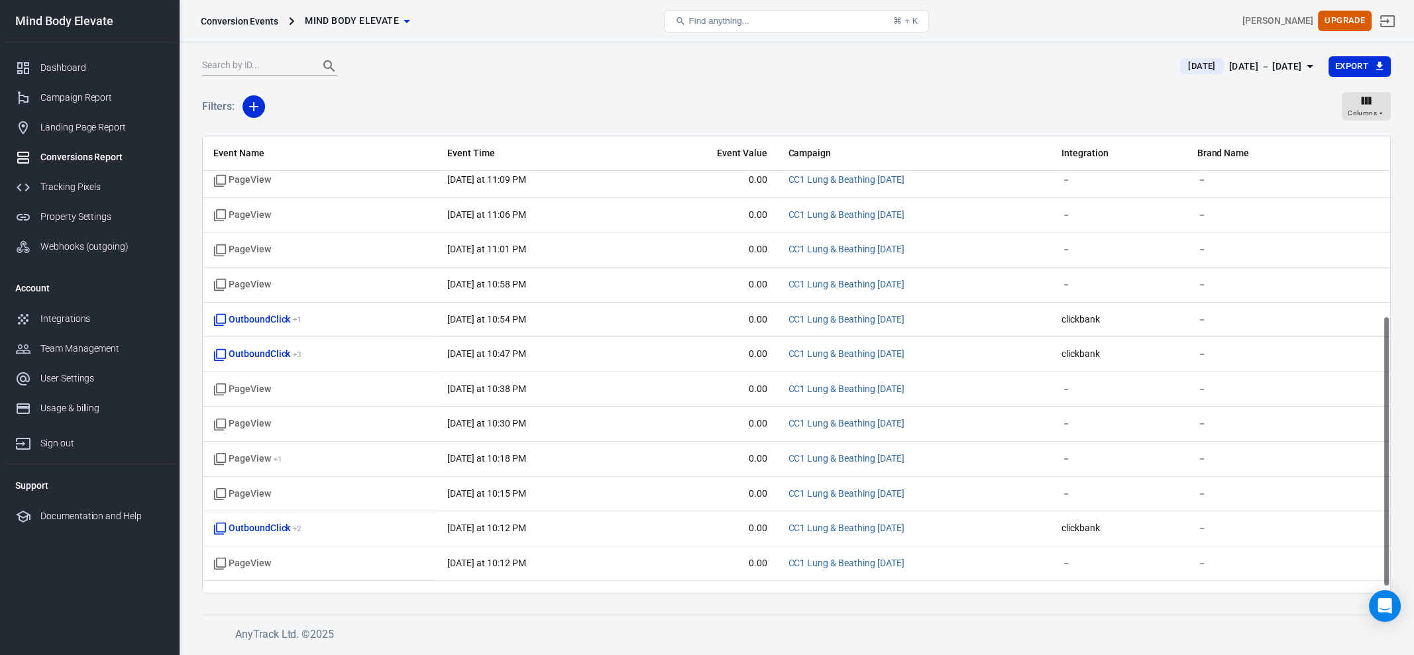
scroll to position [310, 0]
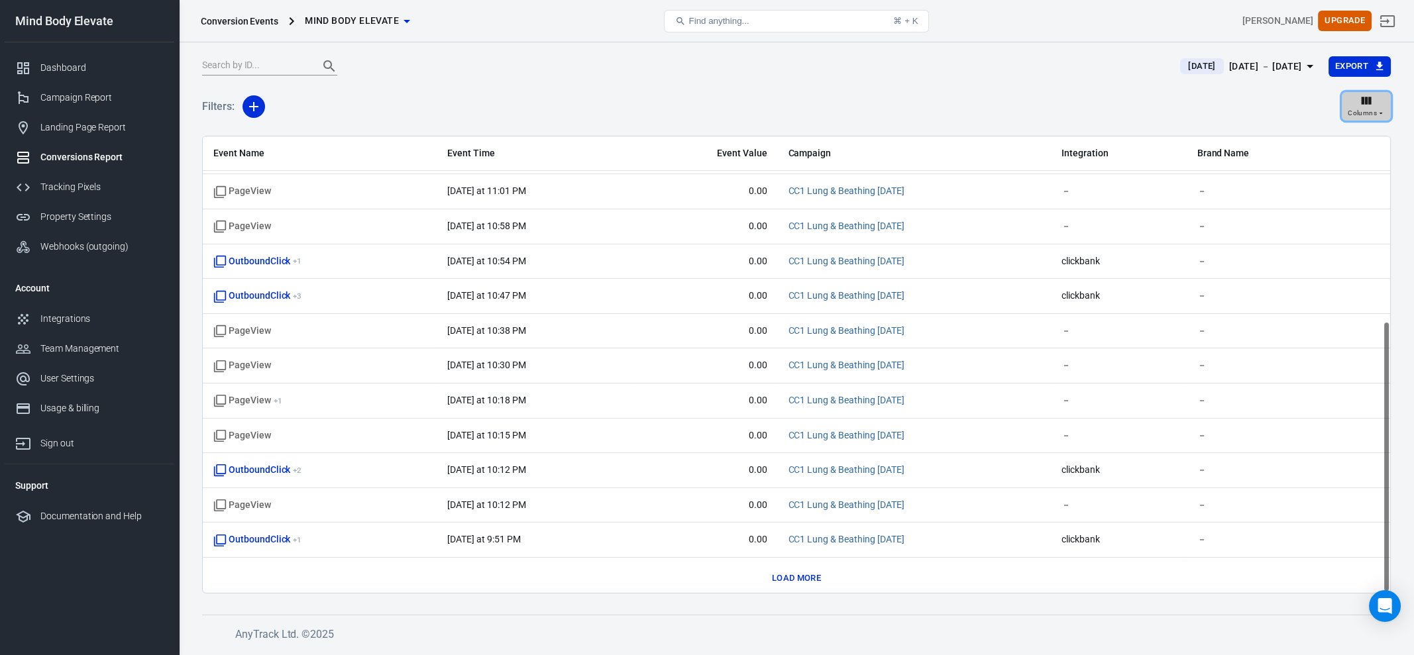
click at [1120, 112] on span "Columns" at bounding box center [1361, 113] width 29 height 12
click at [1120, 250] on li "Customize columns…" at bounding box center [1332, 247] width 115 height 22
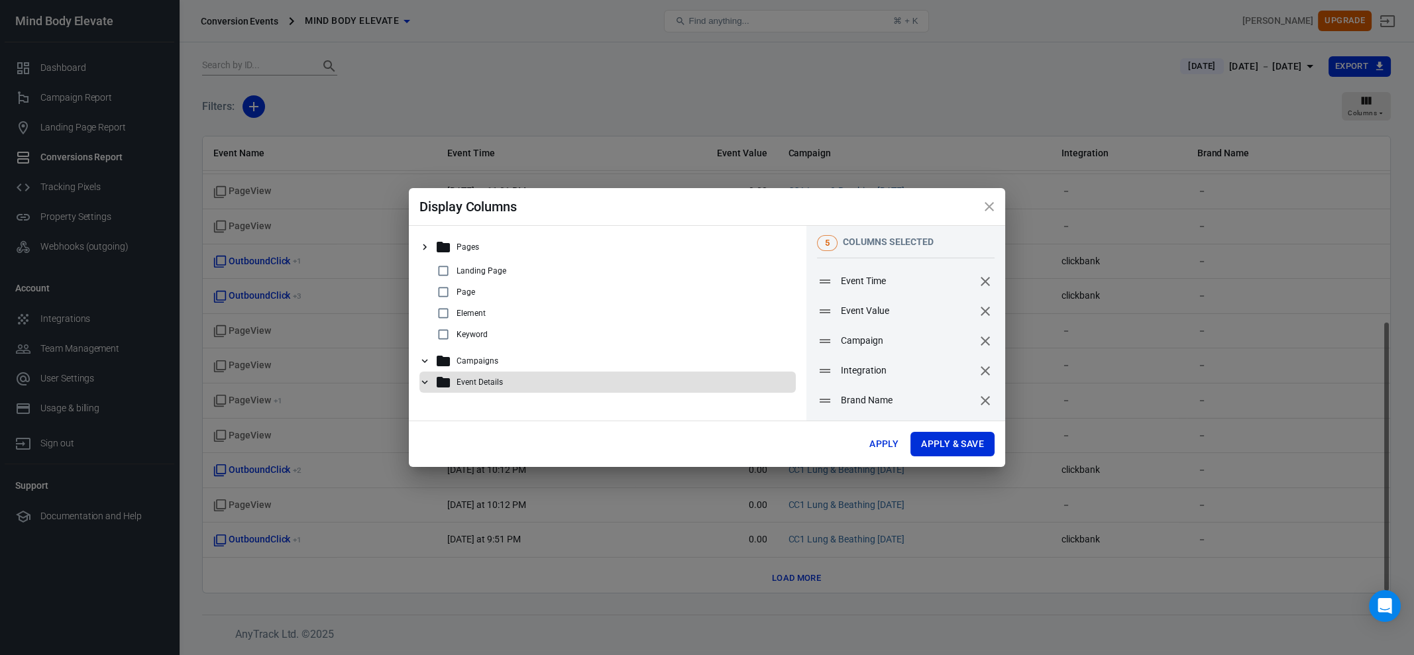
click at [425, 379] on icon at bounding box center [425, 382] width 12 height 12
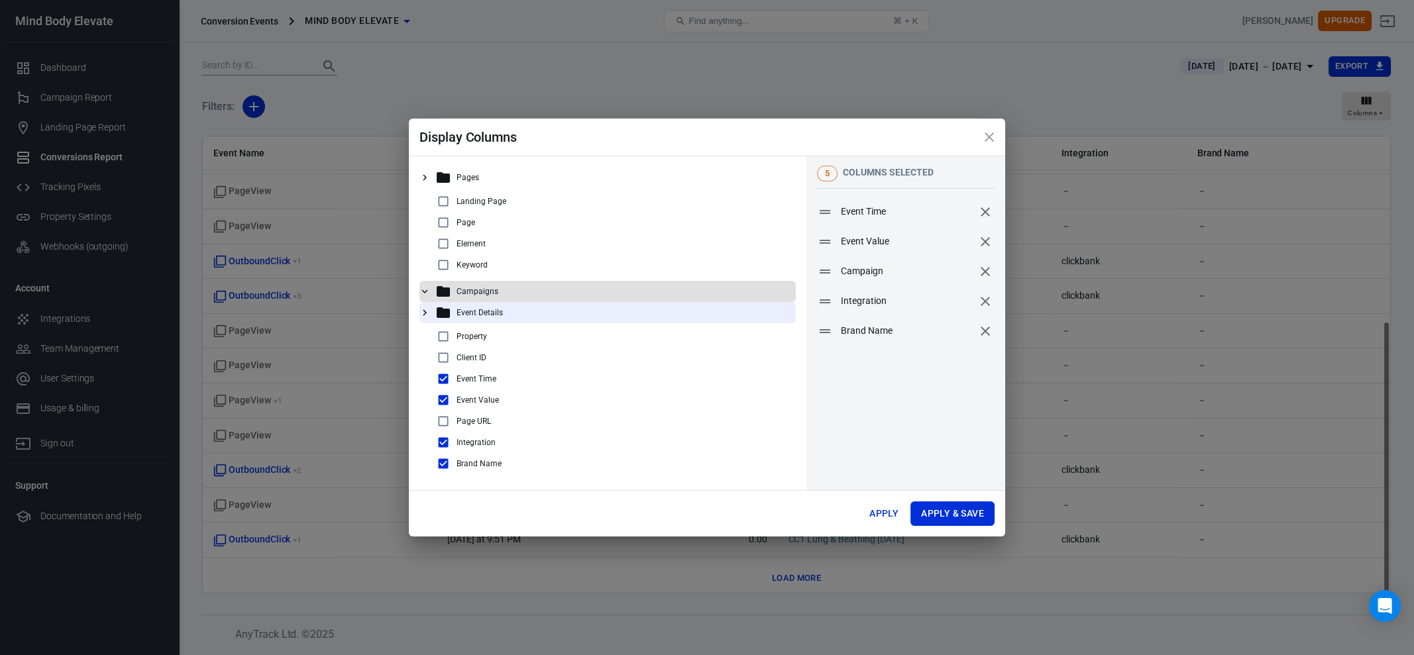
click at [428, 292] on icon at bounding box center [425, 292] width 12 height 12
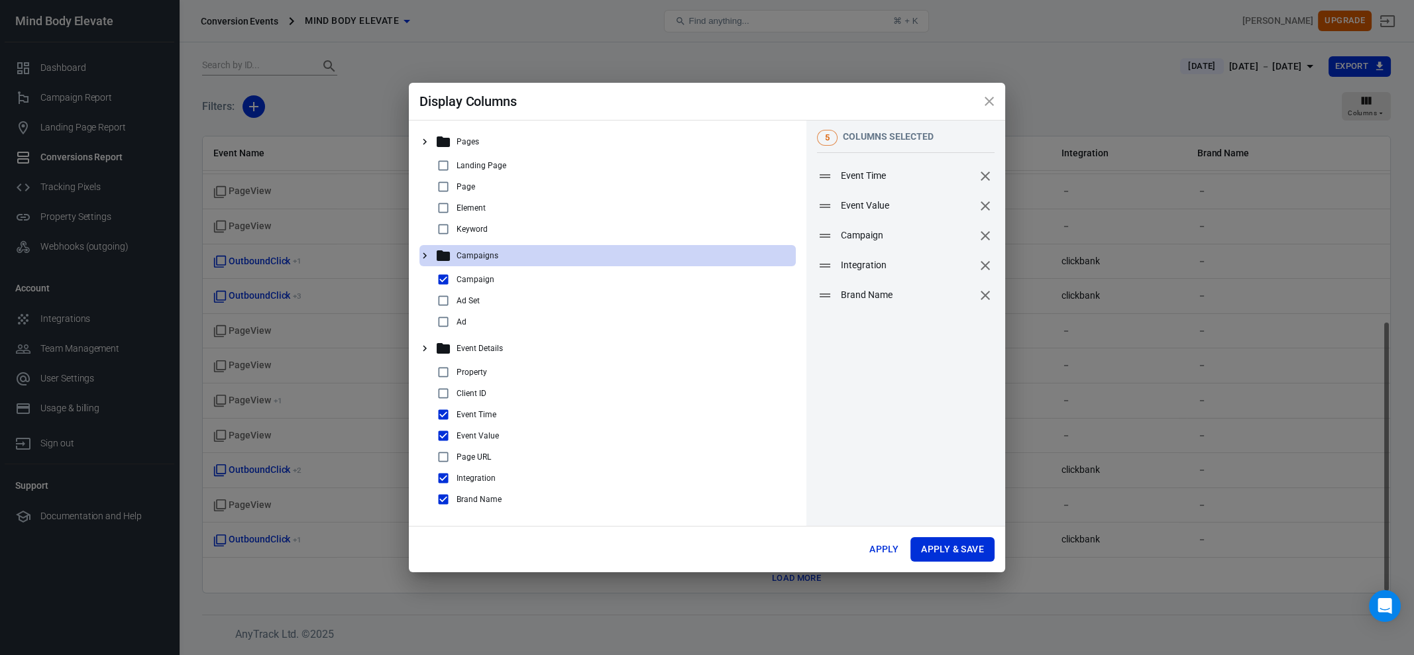
click at [422, 136] on icon at bounding box center [425, 142] width 12 height 12
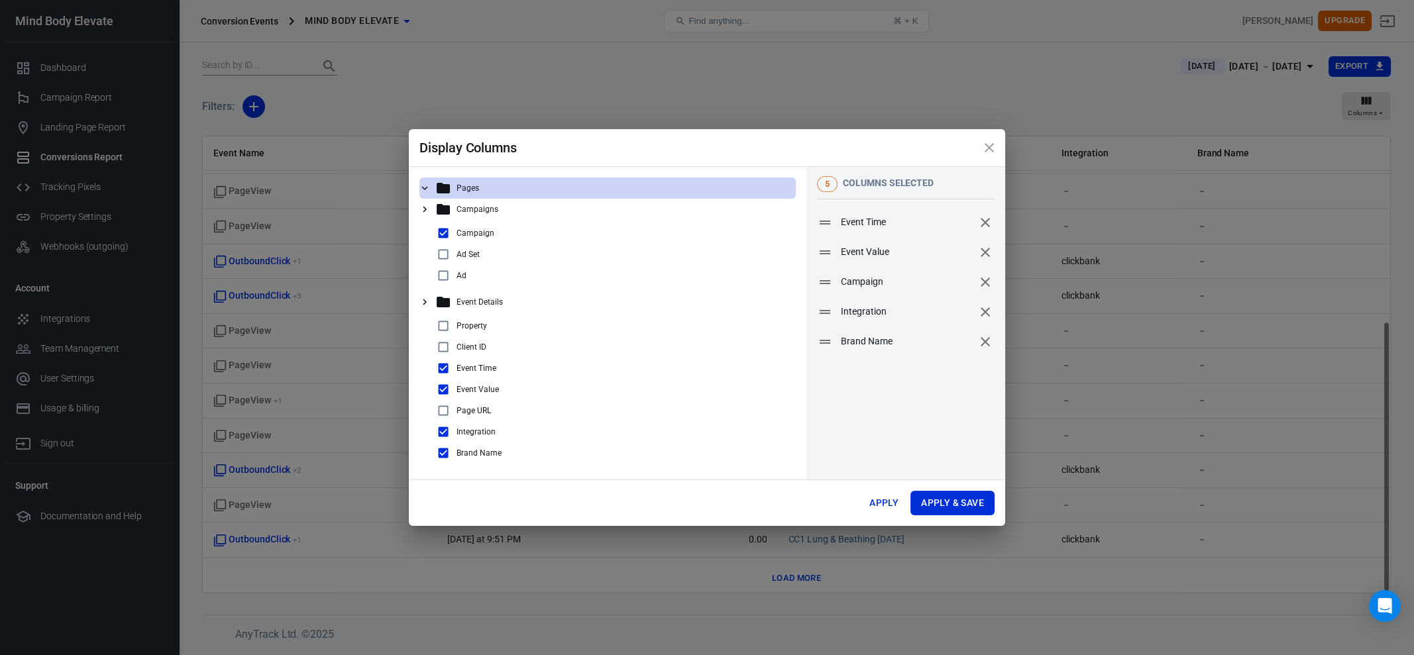
click at [423, 185] on icon at bounding box center [425, 188] width 12 height 12
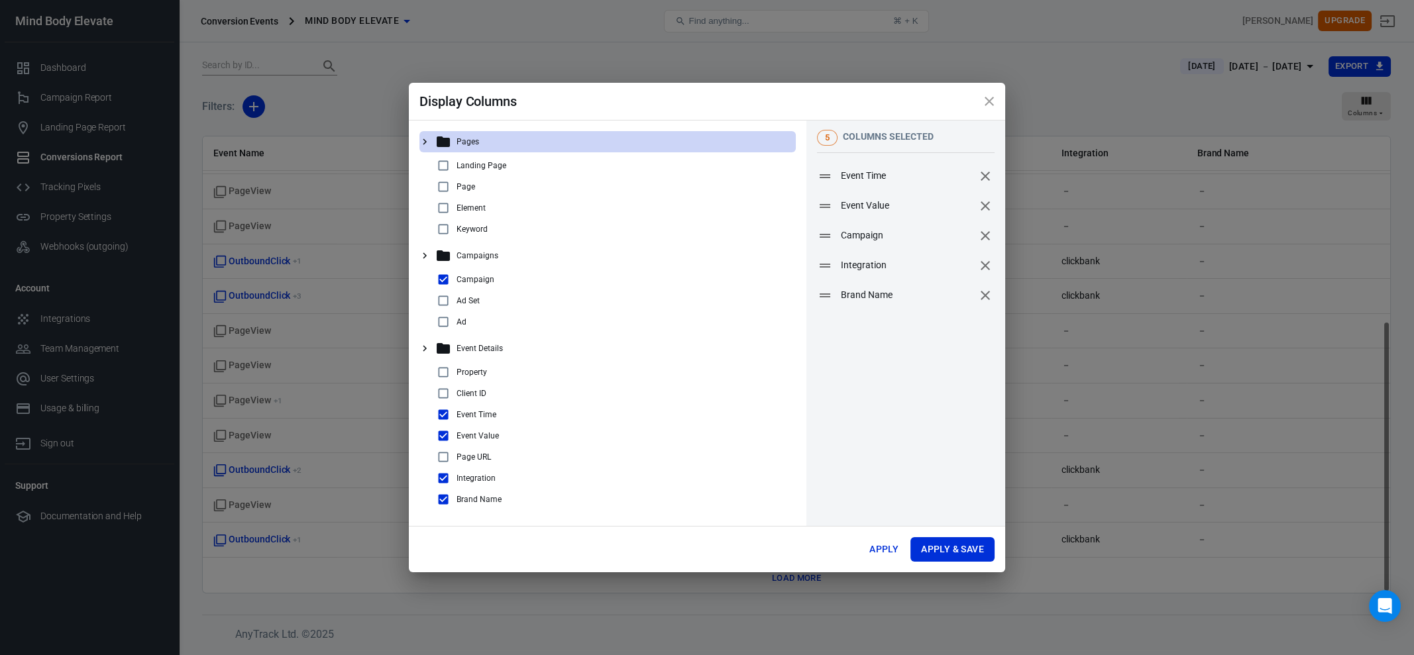
click at [990, 103] on icon "close" at bounding box center [988, 101] width 9 height 9
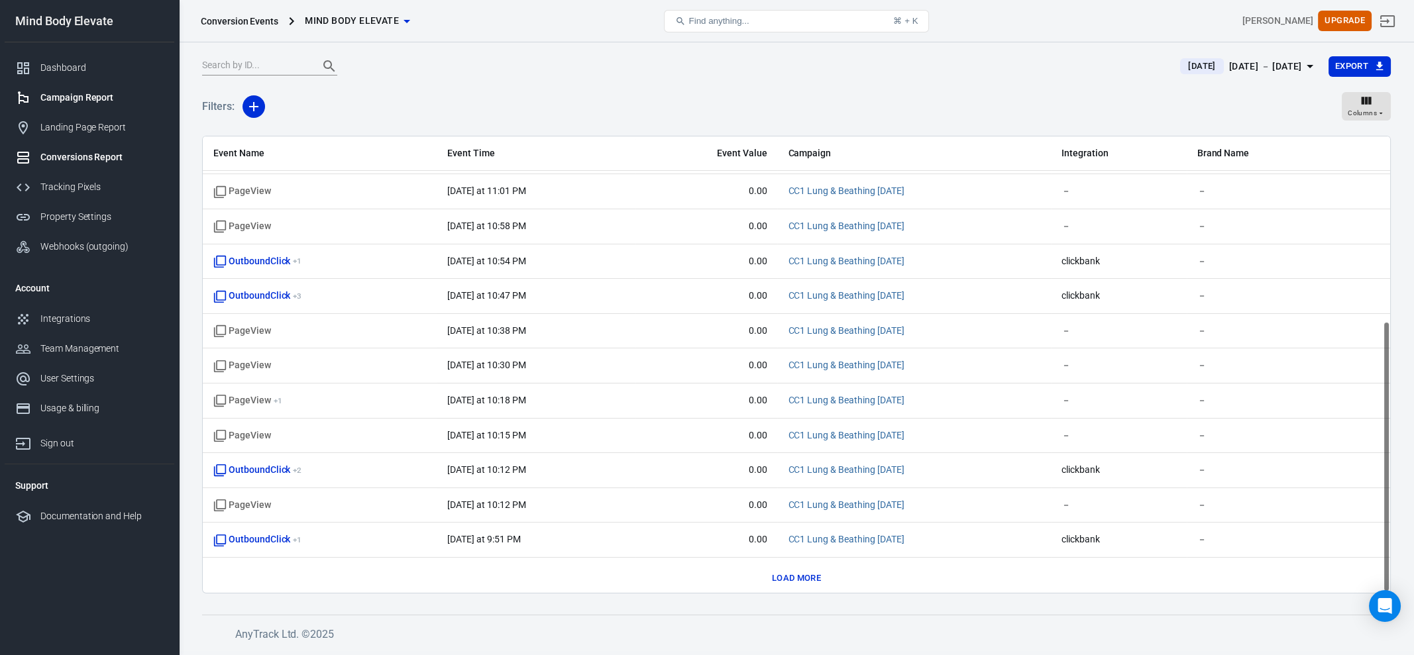
click at [70, 97] on div "Campaign Report" at bounding box center [101, 98] width 123 height 14
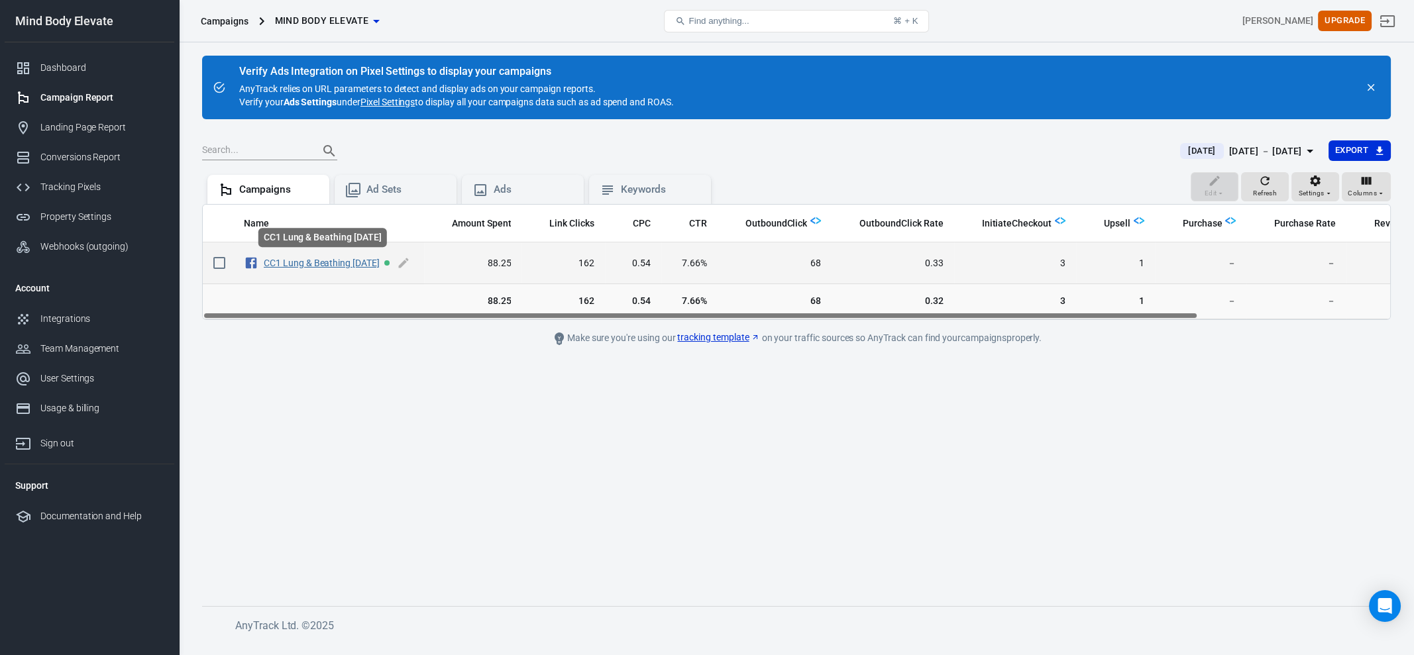
click at [309, 259] on link "CC1 Lung & Beathing [DATE]" at bounding box center [322, 263] width 116 height 11
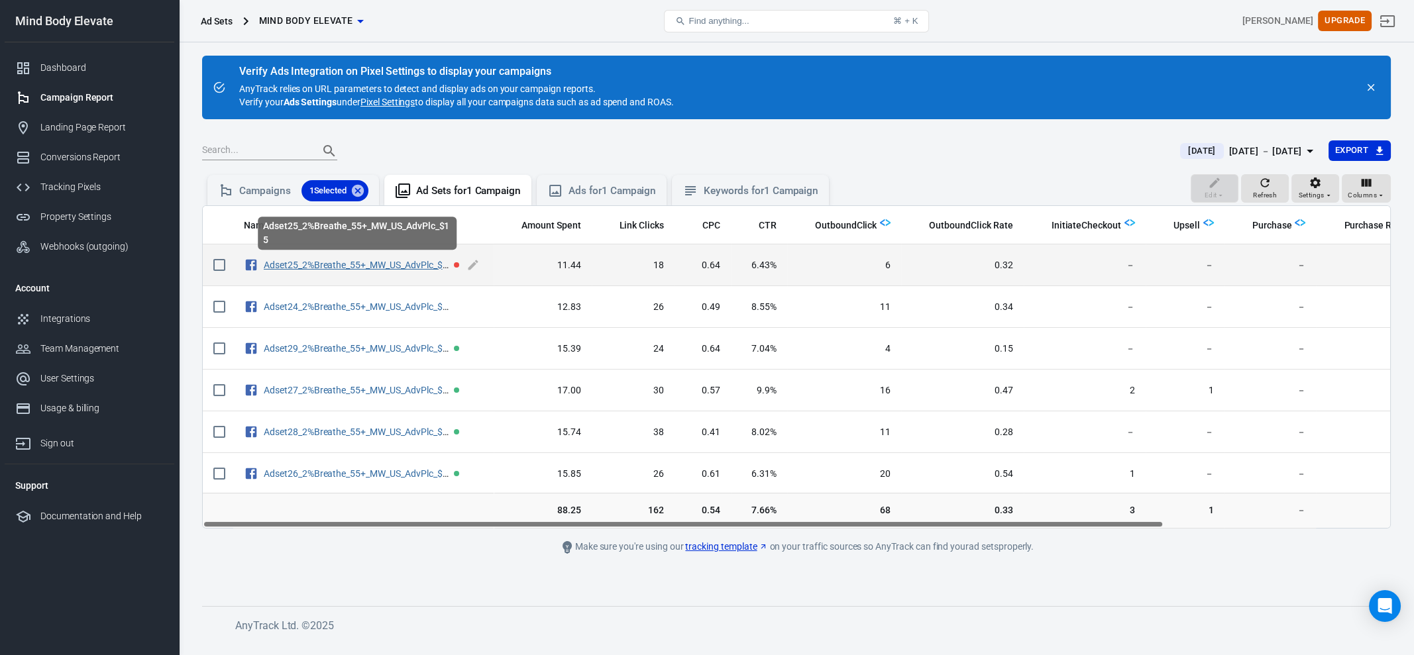
click at [372, 262] on link "Adset25_2%Breathe_55+_MW_US_AdvPlc_$15" at bounding box center [358, 265] width 189 height 11
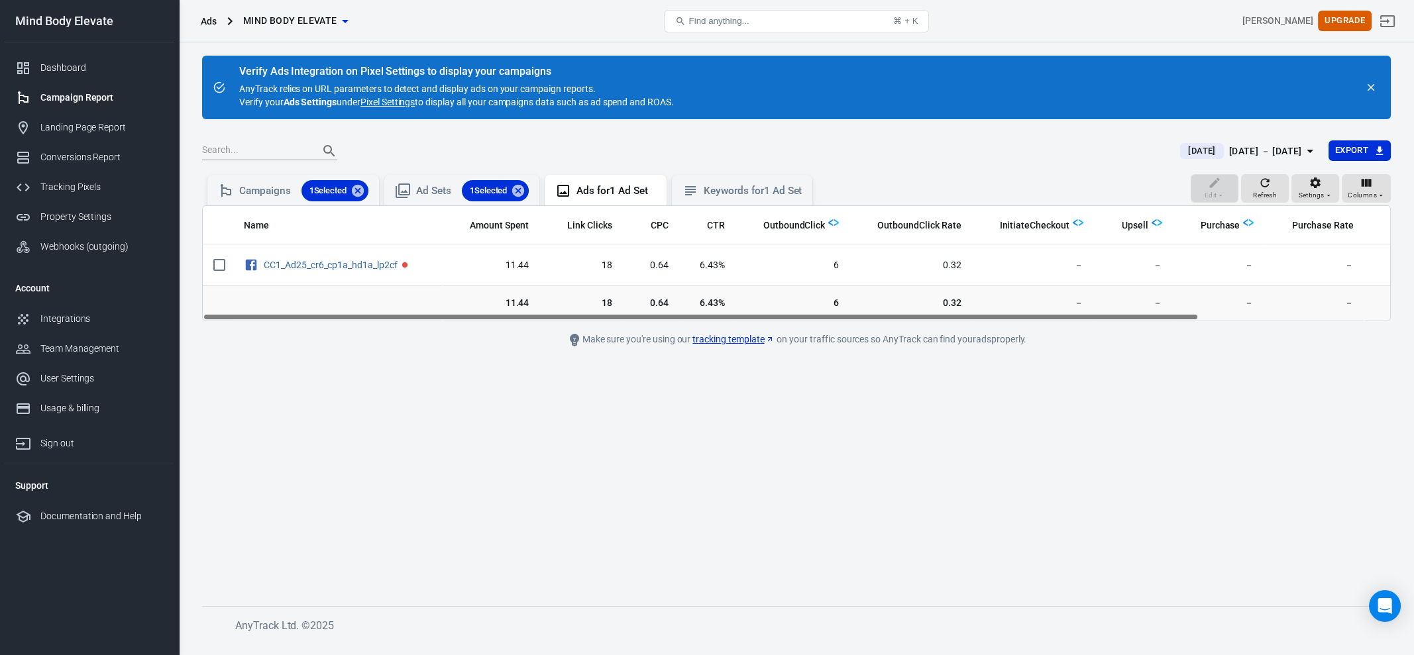
drag, startPoint x: 1090, startPoint y: 317, endPoint x: 743, endPoint y: 303, distance: 348.1
click at [808, 321] on main "Verify Ads Integration on Pixel Settings to display your campaigns AnyTrack rel…" at bounding box center [796, 320] width 1188 height 529
click at [1120, 147] on div "[DATE] － [DATE]" at bounding box center [1265, 151] width 73 height 17
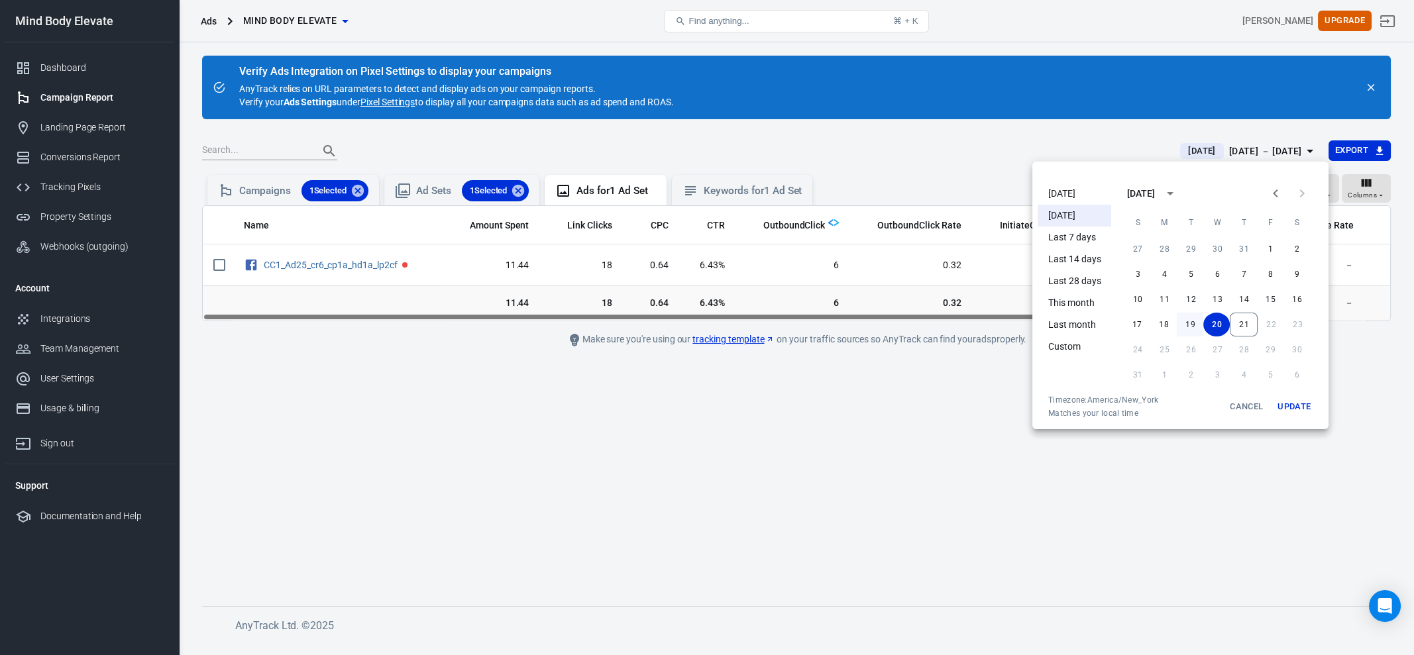
click at [1120, 320] on button "19" at bounding box center [1190, 325] width 26 height 24
click at [1120, 325] on button "18" at bounding box center [1163, 325] width 26 height 24
click at [1120, 322] on button "21" at bounding box center [1244, 325] width 28 height 24
click at [1120, 411] on button "Update" at bounding box center [1294, 407] width 42 height 24
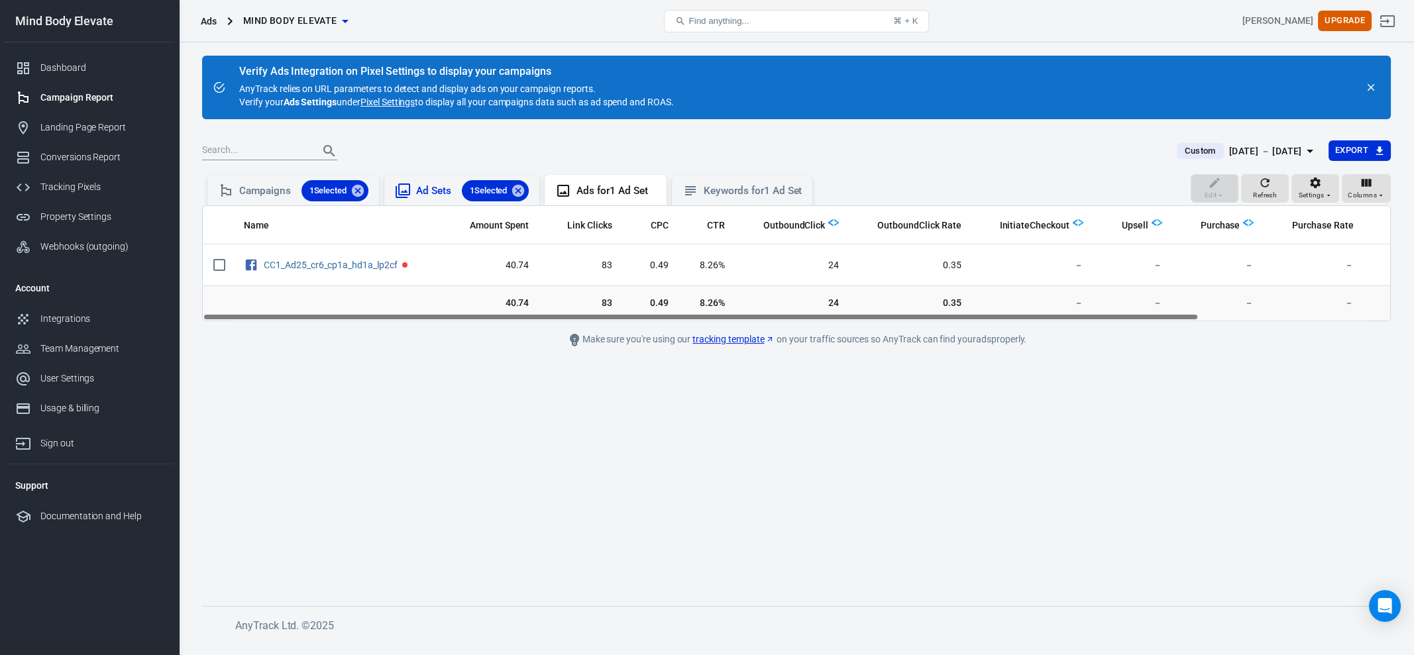
click at [415, 187] on div "Ad Sets 1 Selected" at bounding box center [462, 190] width 134 height 21
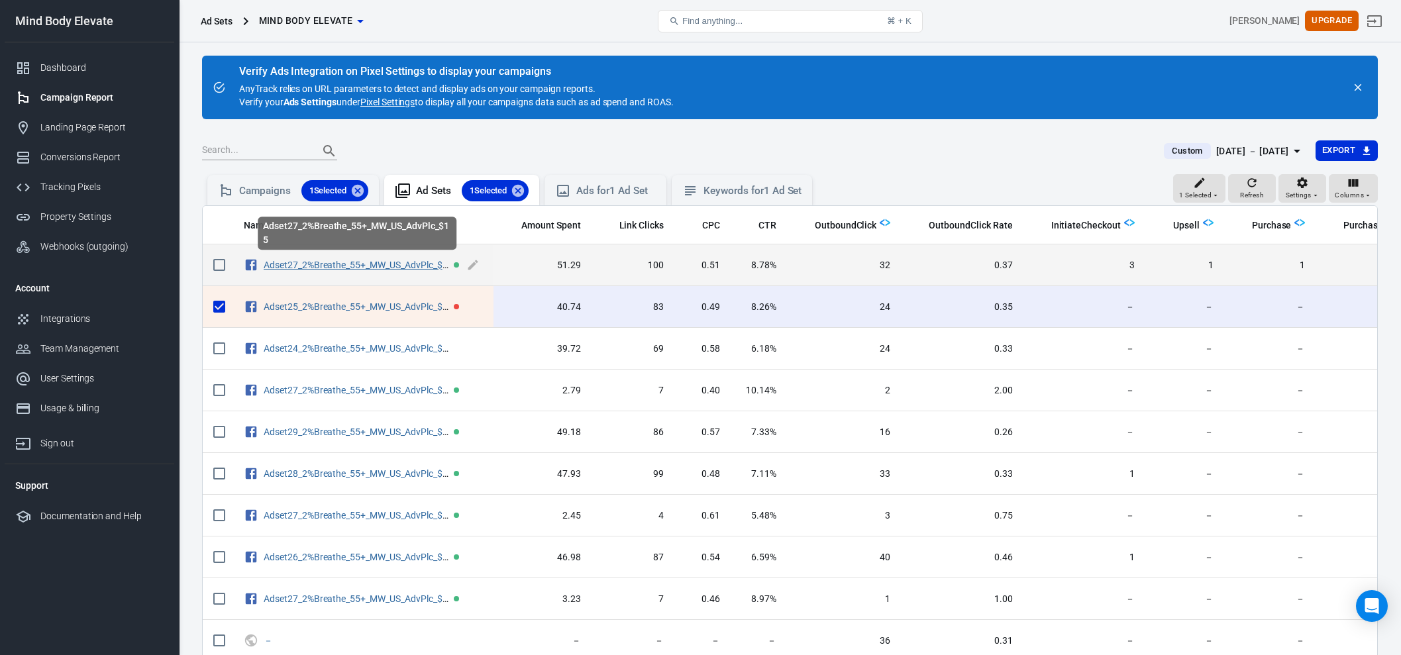
click at [384, 264] on link "Adset27_2%Breathe_55+_MW_US_AdvPlc_$15" at bounding box center [358, 265] width 189 height 11
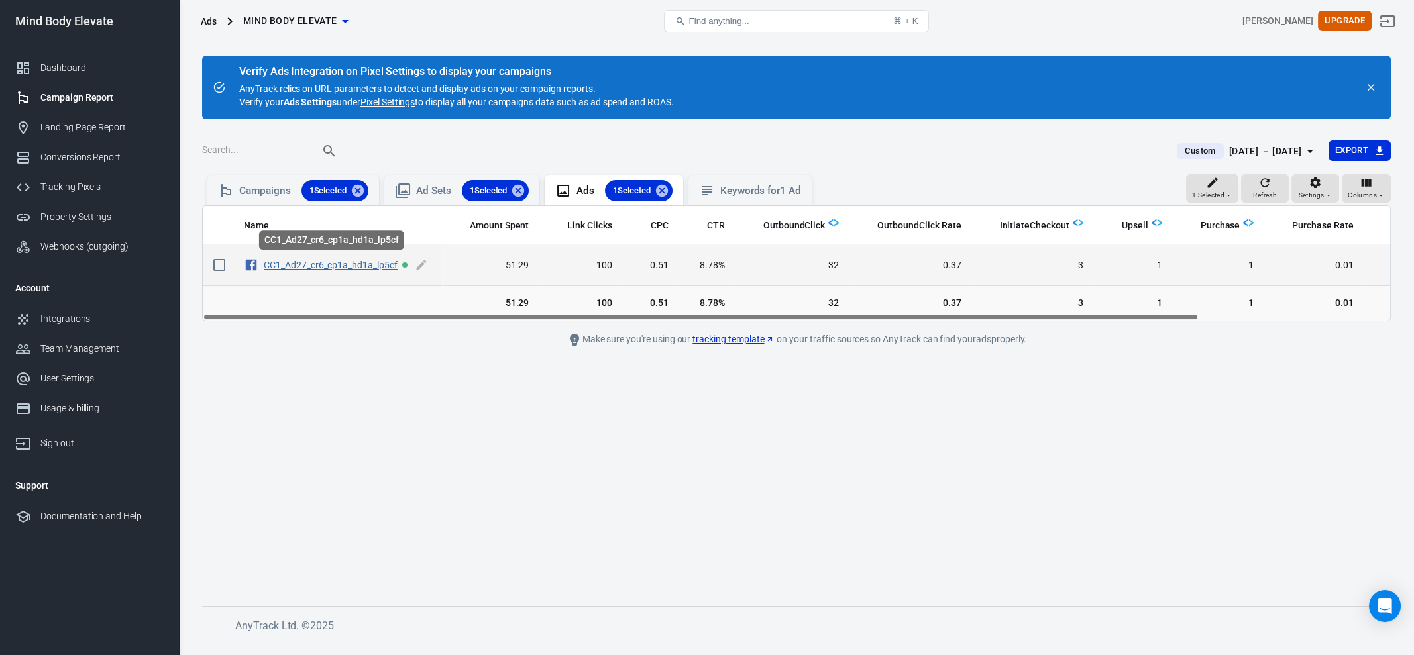
click at [331, 264] on link "CC1_Ad27_cr6_cp1a_hd1a_lp5cf" at bounding box center [331, 265] width 134 height 11
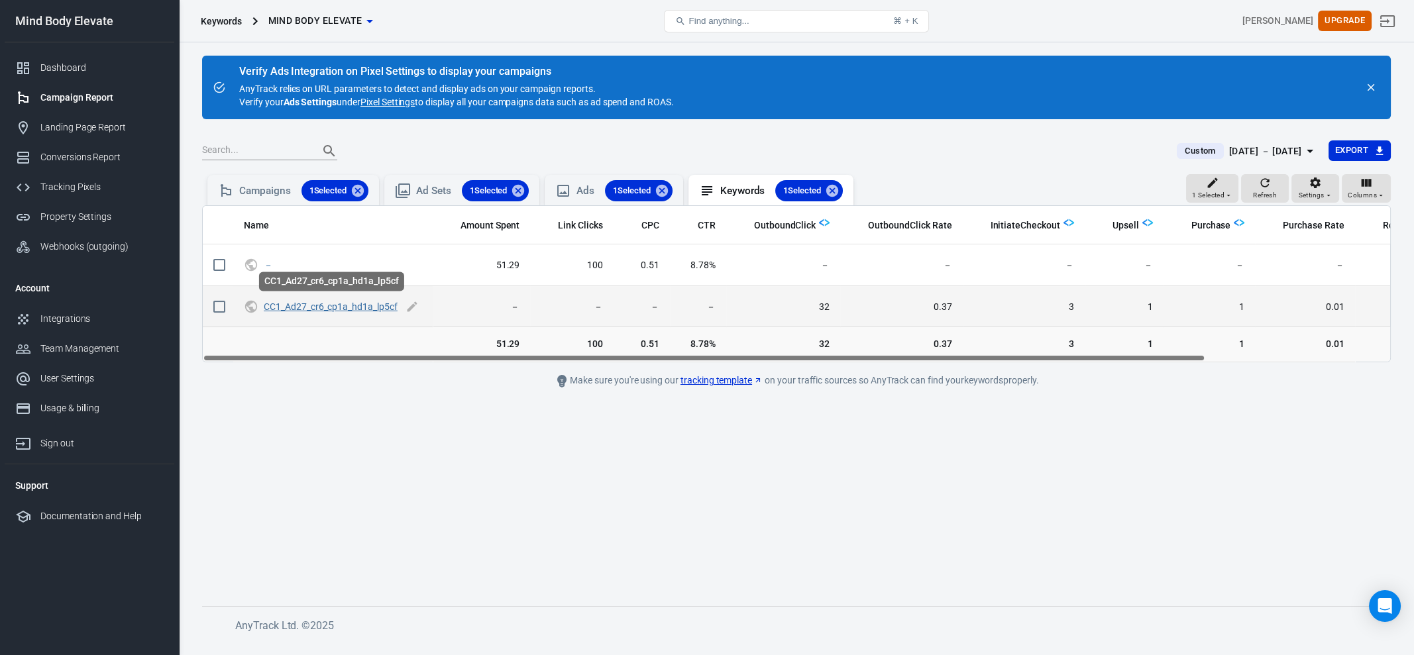
click at [339, 303] on link "CC1_Ad27_cr6_cp1a_hd1a_lp5cf" at bounding box center [331, 306] width 134 height 11
checkbox input "true"
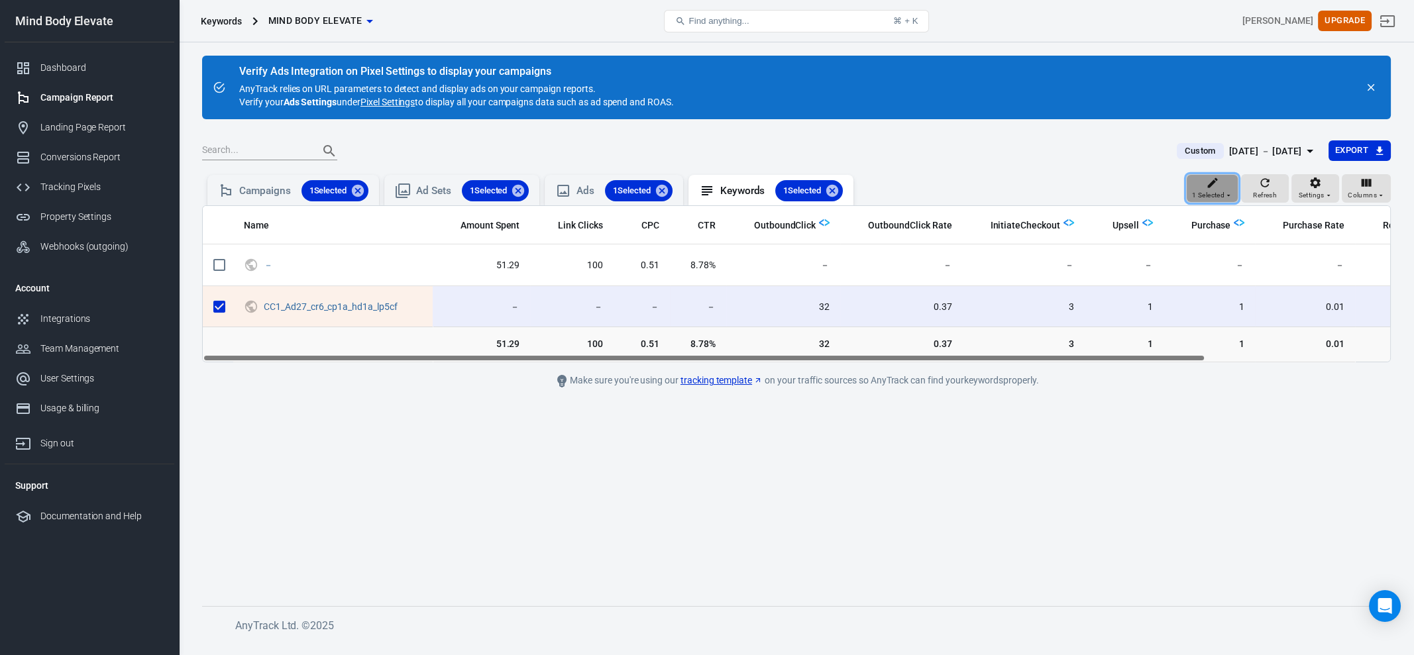
click at [1120, 199] on icon "button" at bounding box center [1228, 195] width 8 height 8
click at [1120, 219] on p "View Conversions" at bounding box center [1262, 220] width 72 height 14
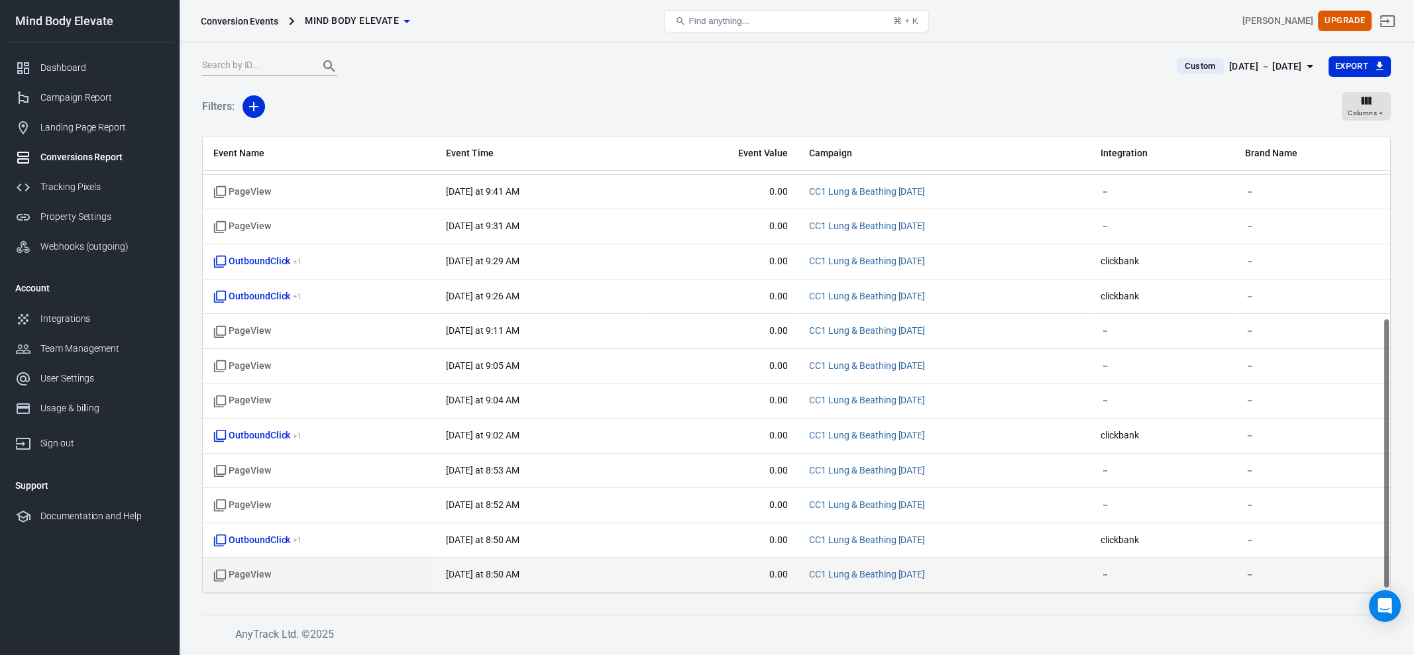
scroll to position [310, 0]
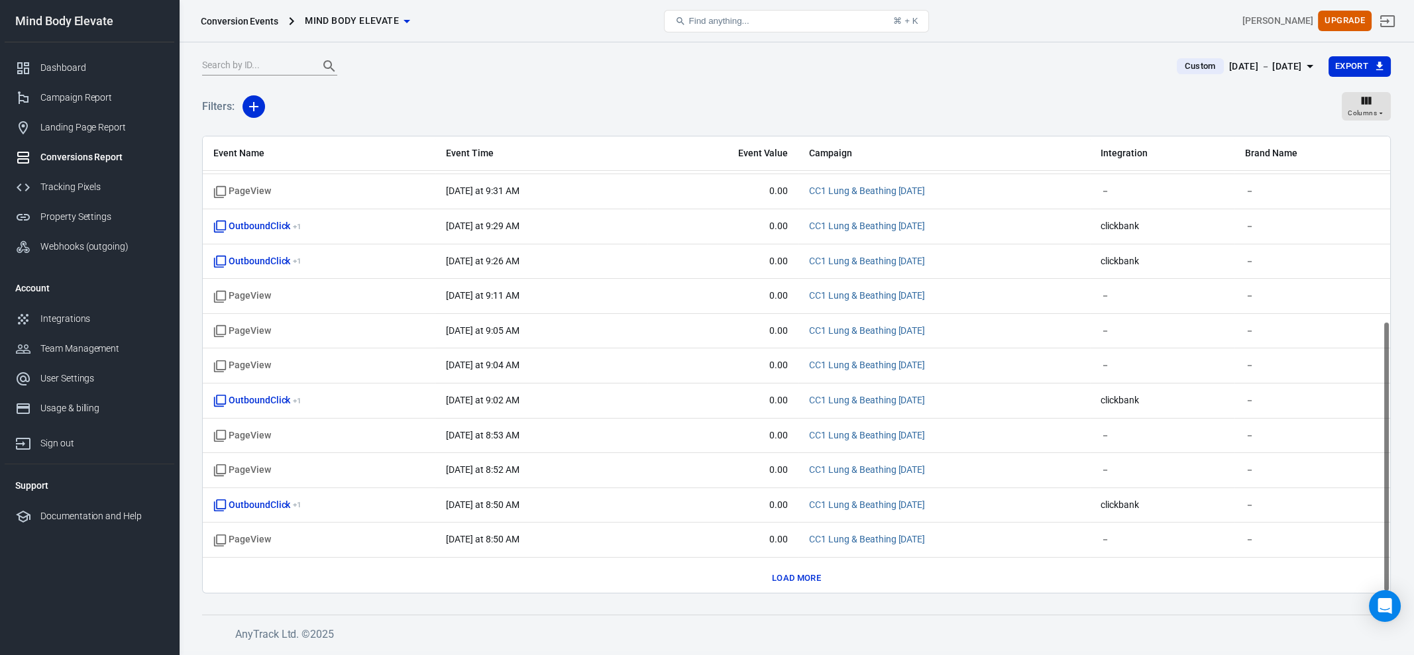
click at [794, 571] on button "Load more" at bounding box center [796, 578] width 56 height 21
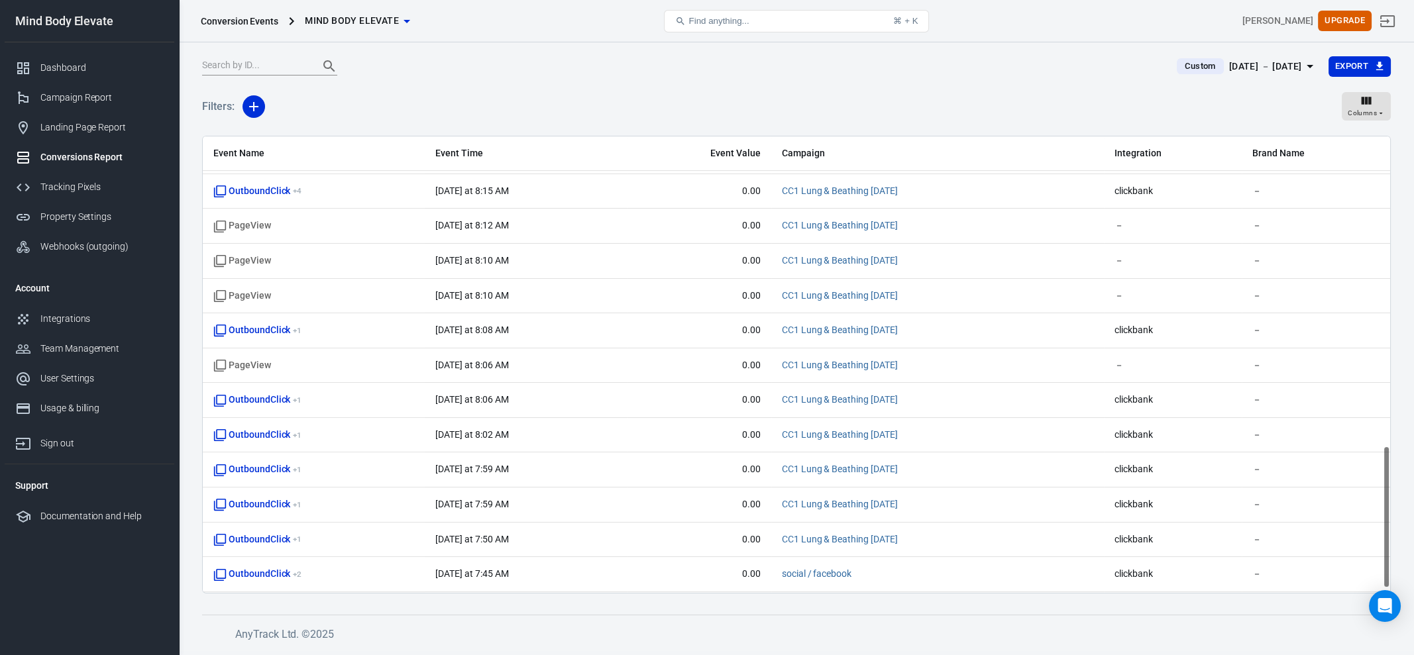
scroll to position [1001, 0]
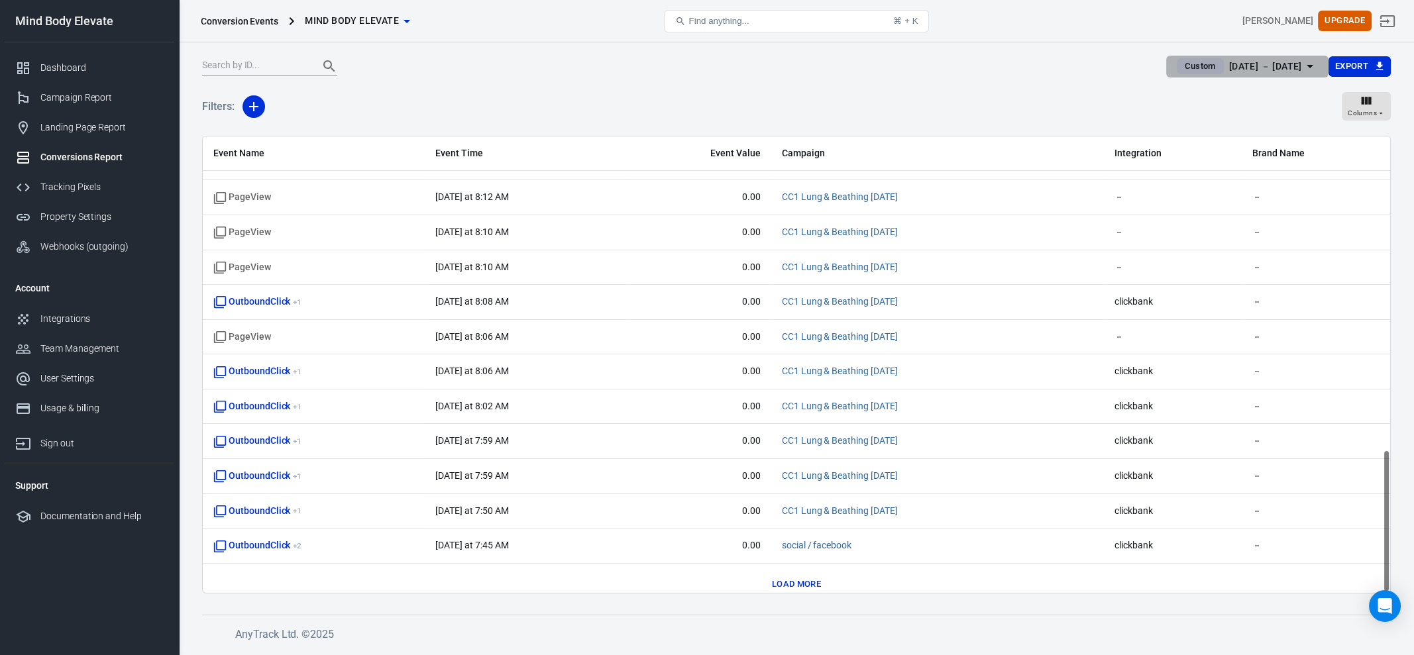
click at [1261, 66] on div "[DATE] － [DATE]" at bounding box center [1265, 66] width 73 height 17
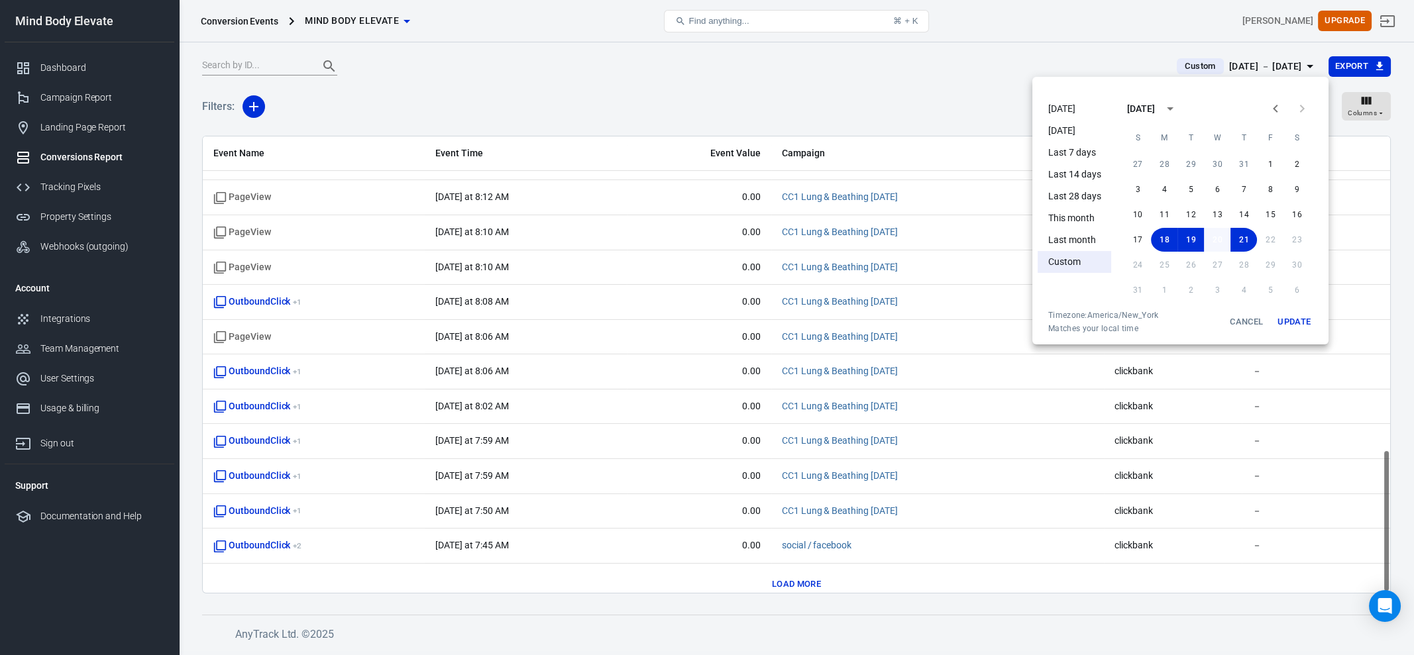
click at [1218, 238] on button "20" at bounding box center [1217, 240] width 26 height 24
click at [1221, 233] on button "20" at bounding box center [1217, 240] width 26 height 24
click at [1294, 324] on button "Update" at bounding box center [1294, 322] width 42 height 24
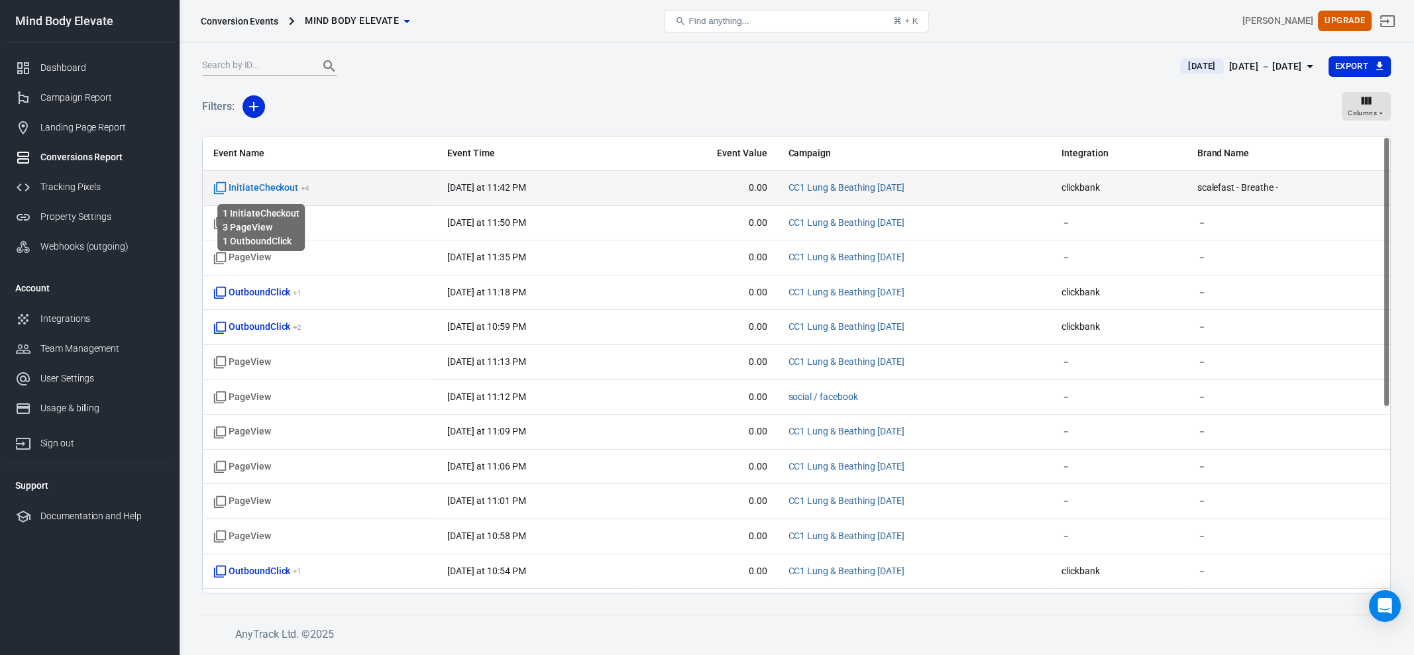
click at [250, 187] on span "InitiateCheckout + 4" at bounding box center [261, 188] width 96 height 13
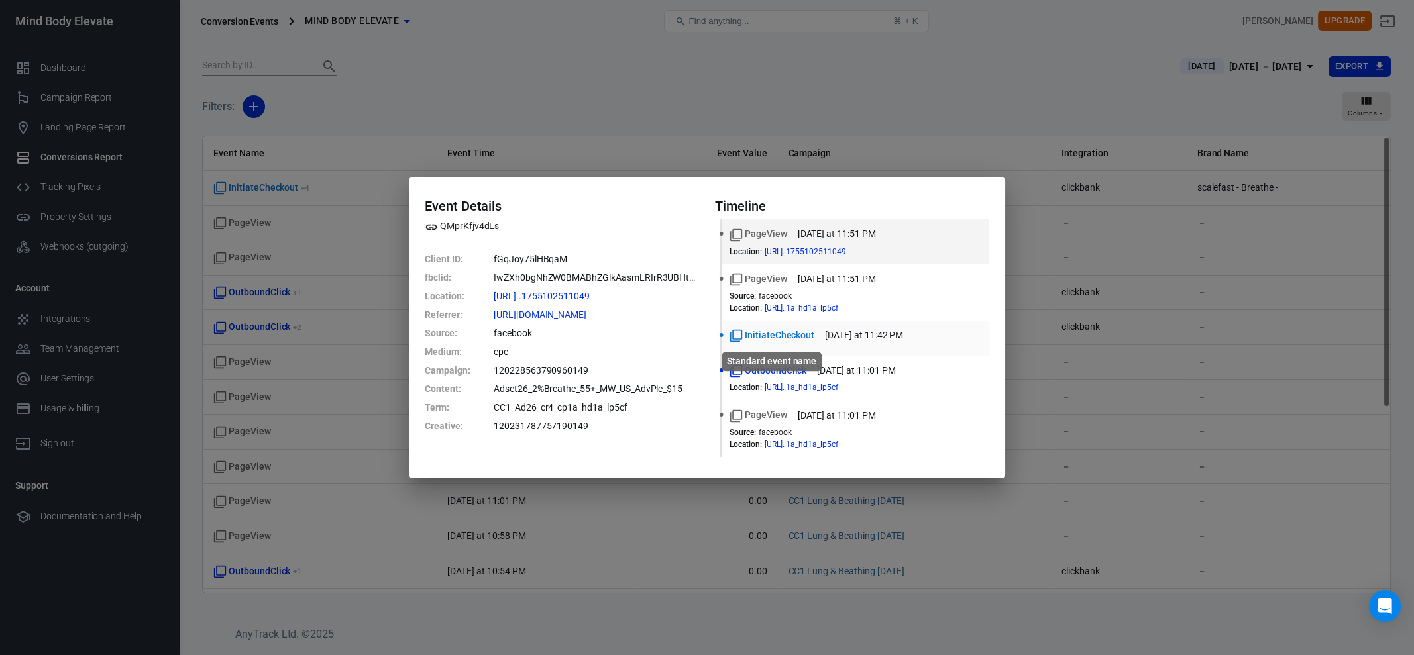
click at [769, 333] on span "InitiateCheckout" at bounding box center [771, 336] width 85 height 14
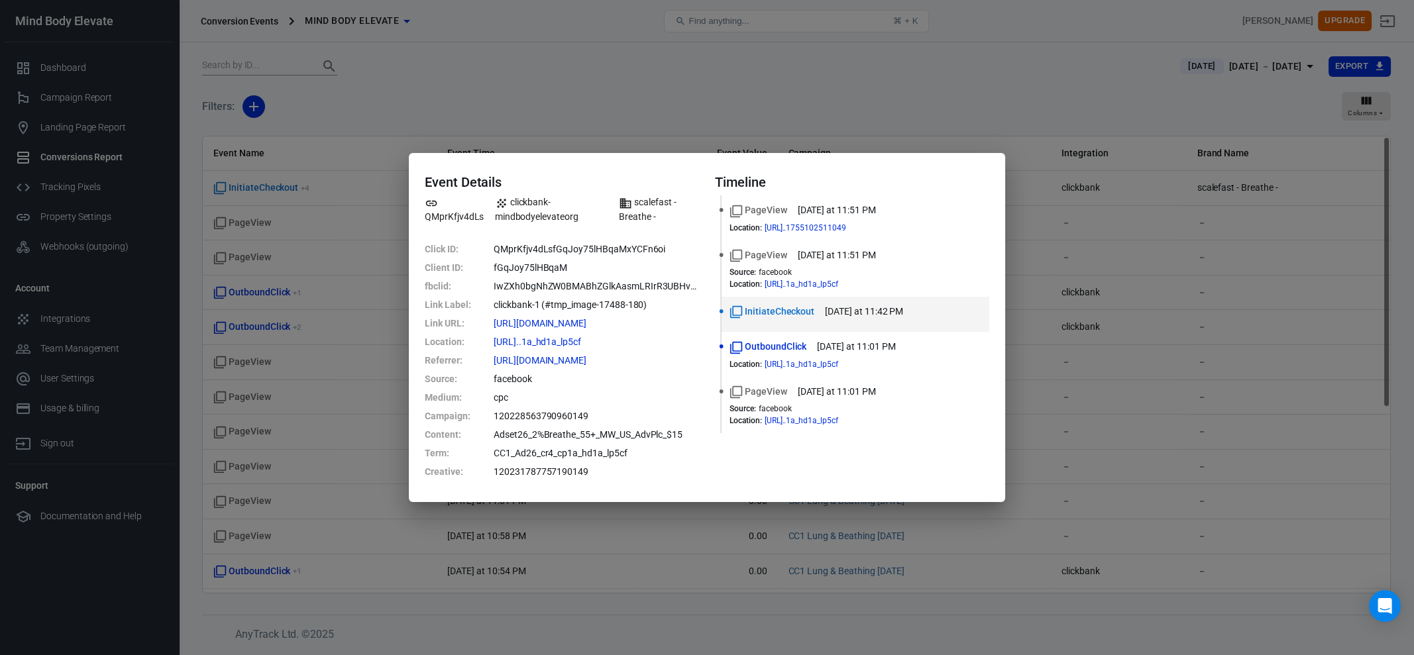
click at [1096, 231] on div "Event Details QMprKfjv4dLs clickbank-mindbodyelevateorg scalefast - Breathe - C…" at bounding box center [707, 327] width 1414 height 655
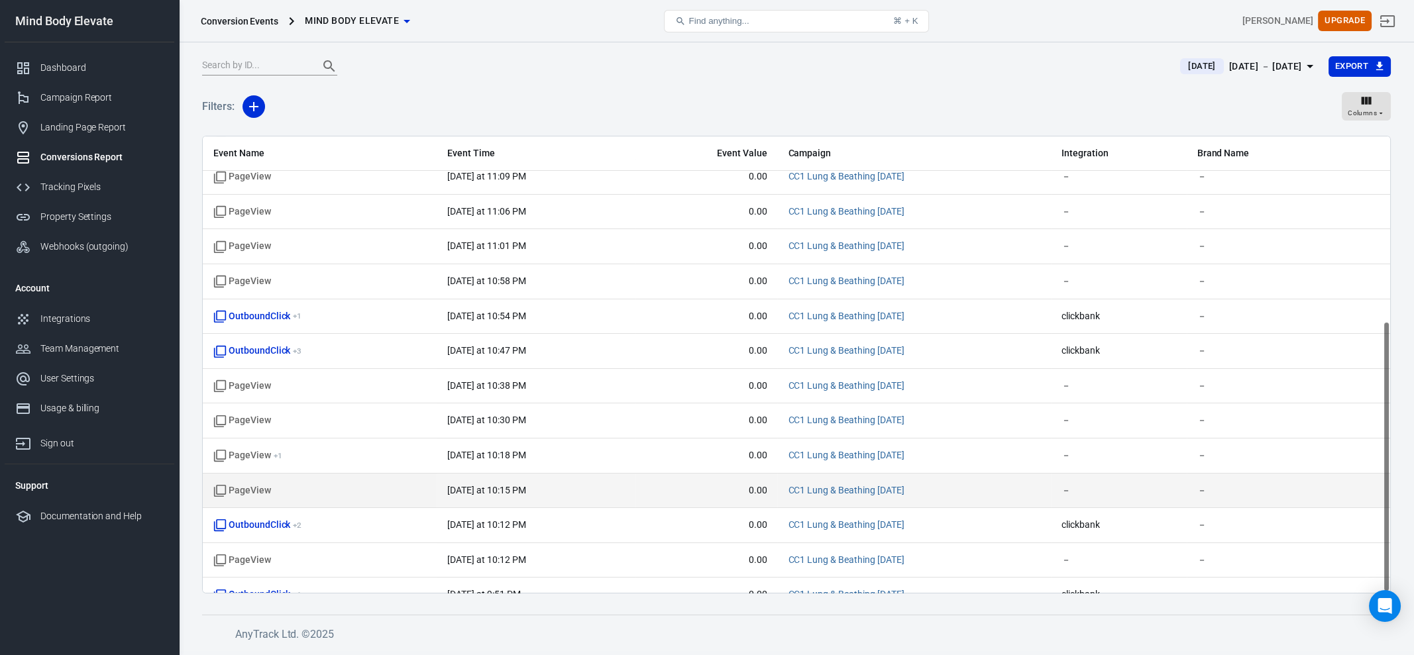
scroll to position [310, 0]
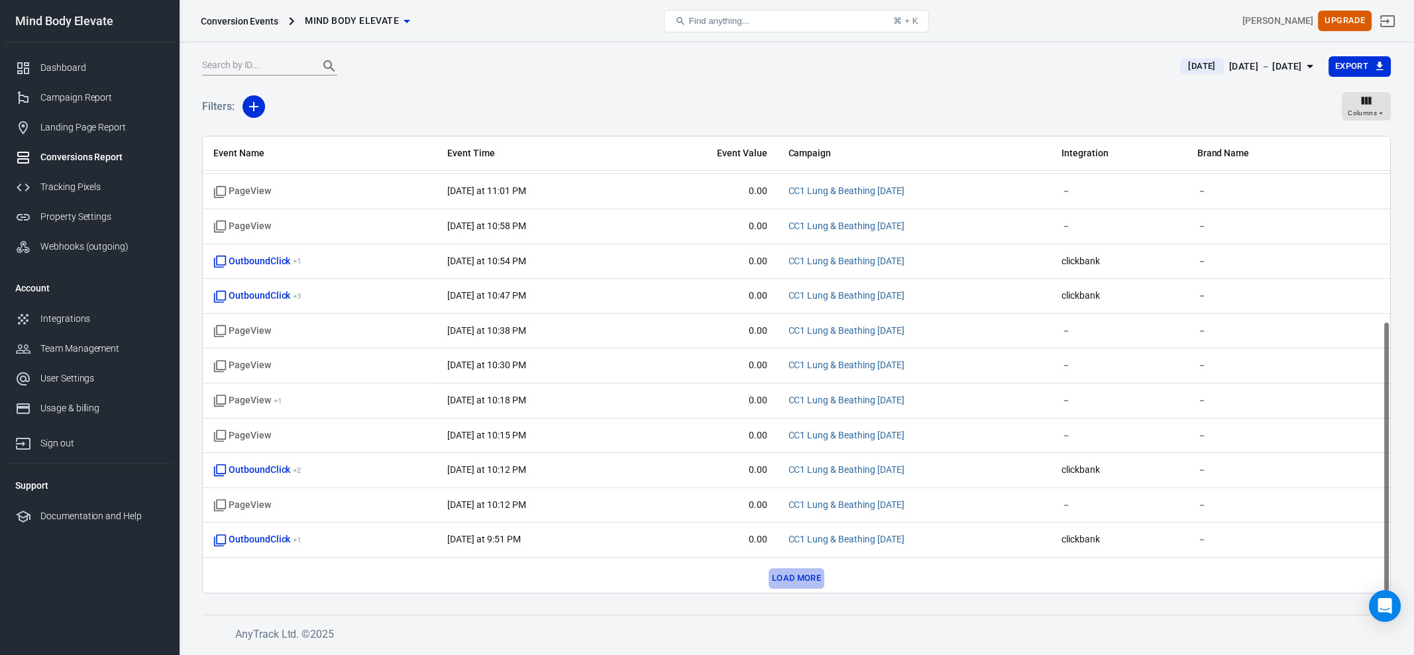
click at [790, 572] on button "Load more" at bounding box center [796, 578] width 56 height 21
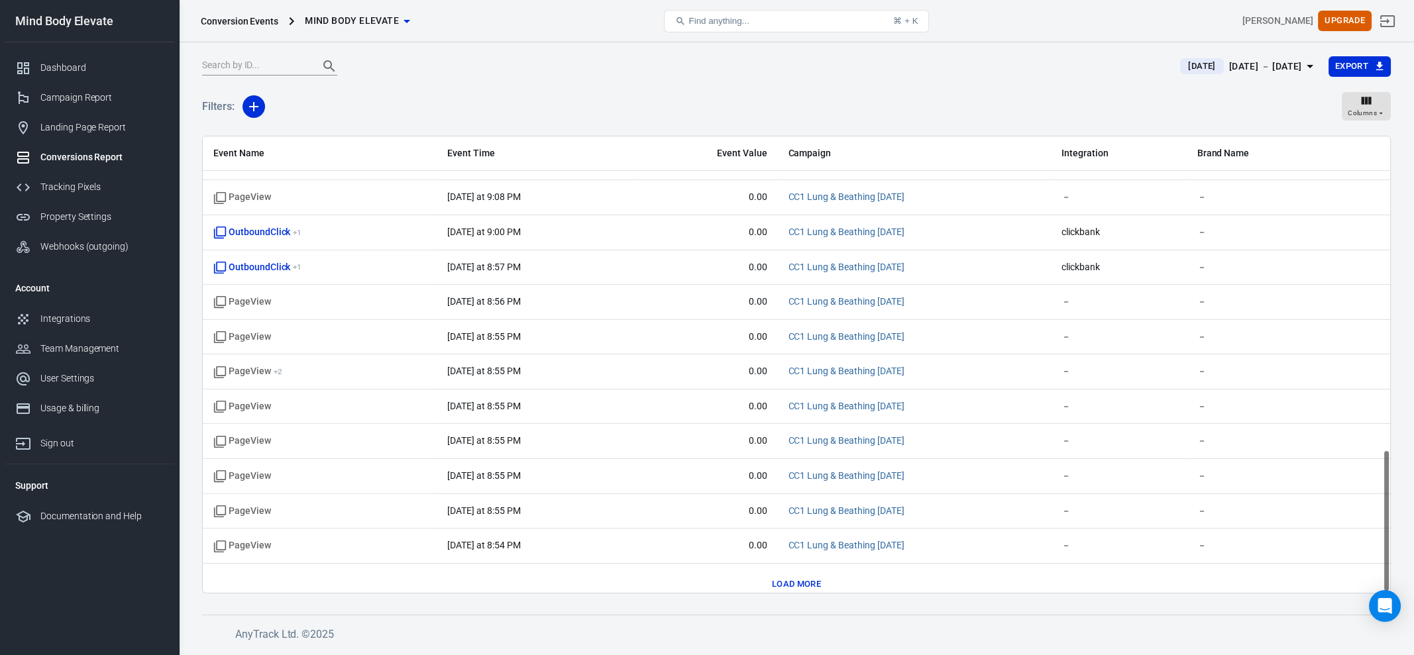
click at [787, 574] on button "Load more" at bounding box center [796, 584] width 56 height 21
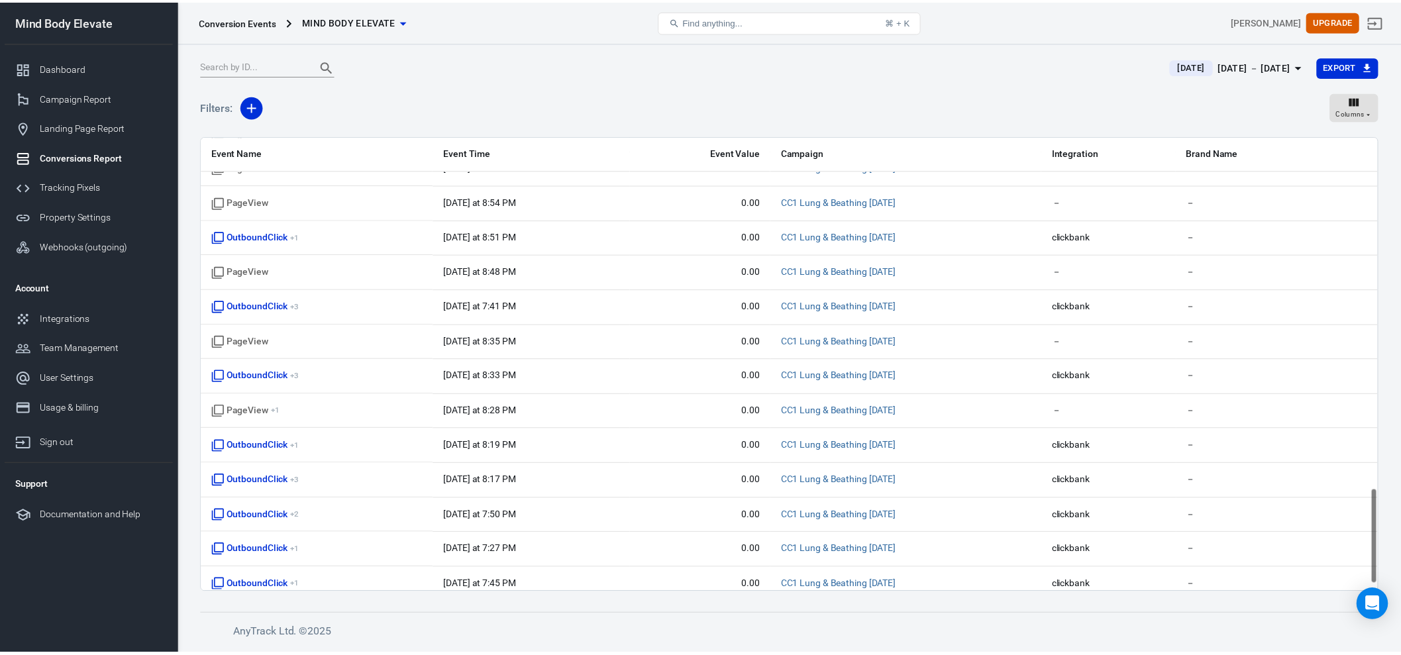
scroll to position [1663, 0]
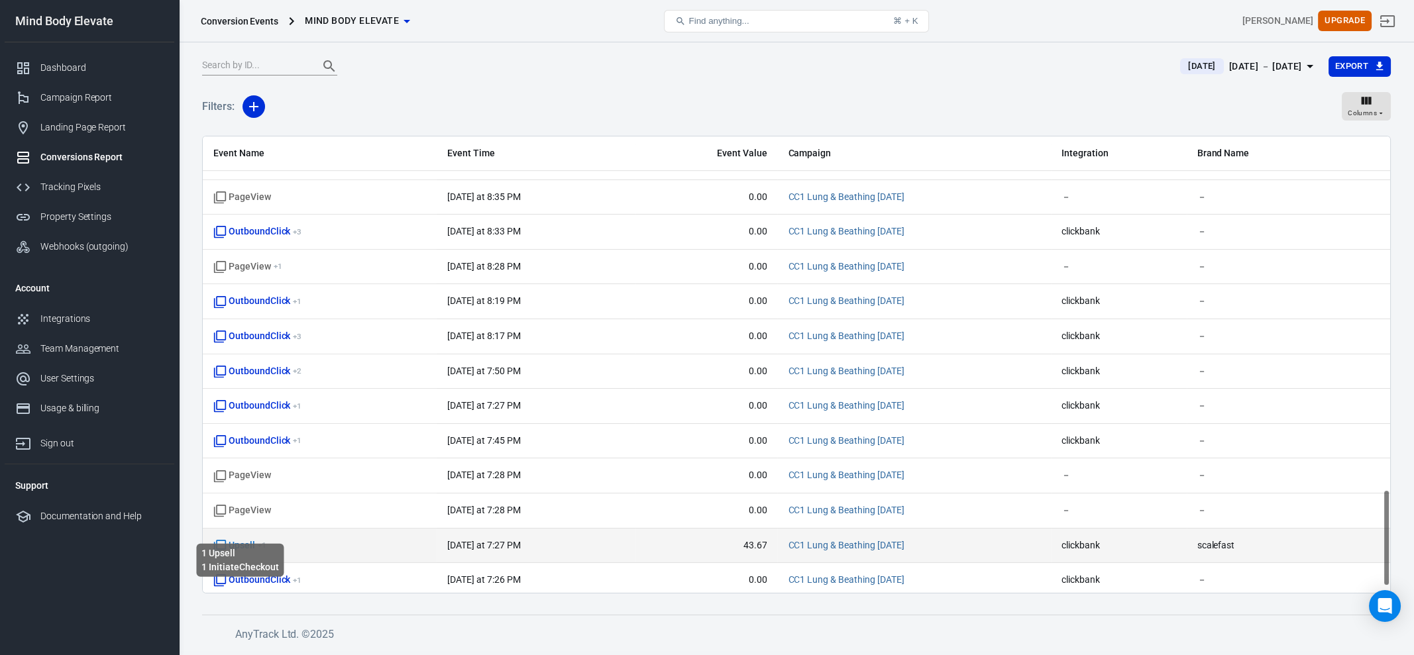
click at [234, 539] on span "Upsell + 1" at bounding box center [239, 545] width 53 height 13
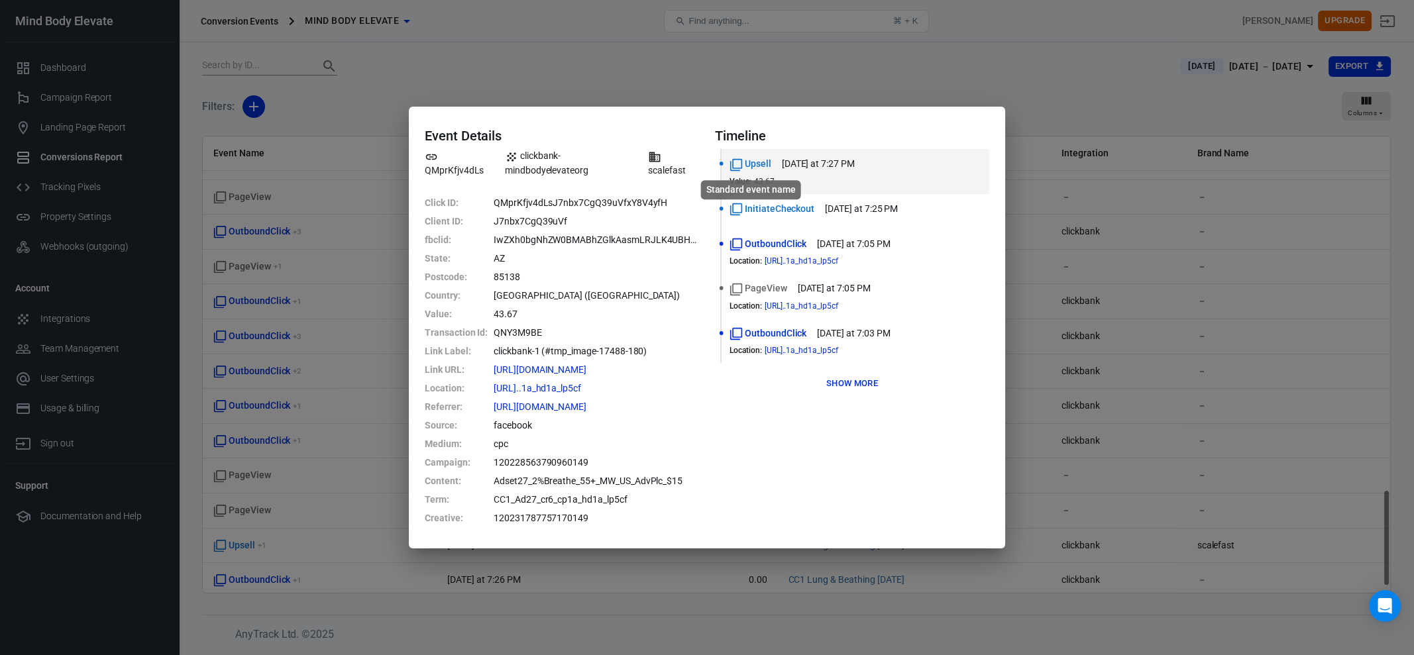
click at [749, 163] on span "Upsell" at bounding box center [750, 164] width 42 height 14
drag, startPoint x: 494, startPoint y: 222, endPoint x: 578, endPoint y: 219, distance: 84.2
click at [578, 219] on dd "J7nbx7CgQ39uVf" at bounding box center [596, 221] width 205 height 19
click at [852, 388] on button "Show more" at bounding box center [852, 384] width 58 height 21
drag, startPoint x: 592, startPoint y: 282, endPoint x: 549, endPoint y: 254, distance: 50.9
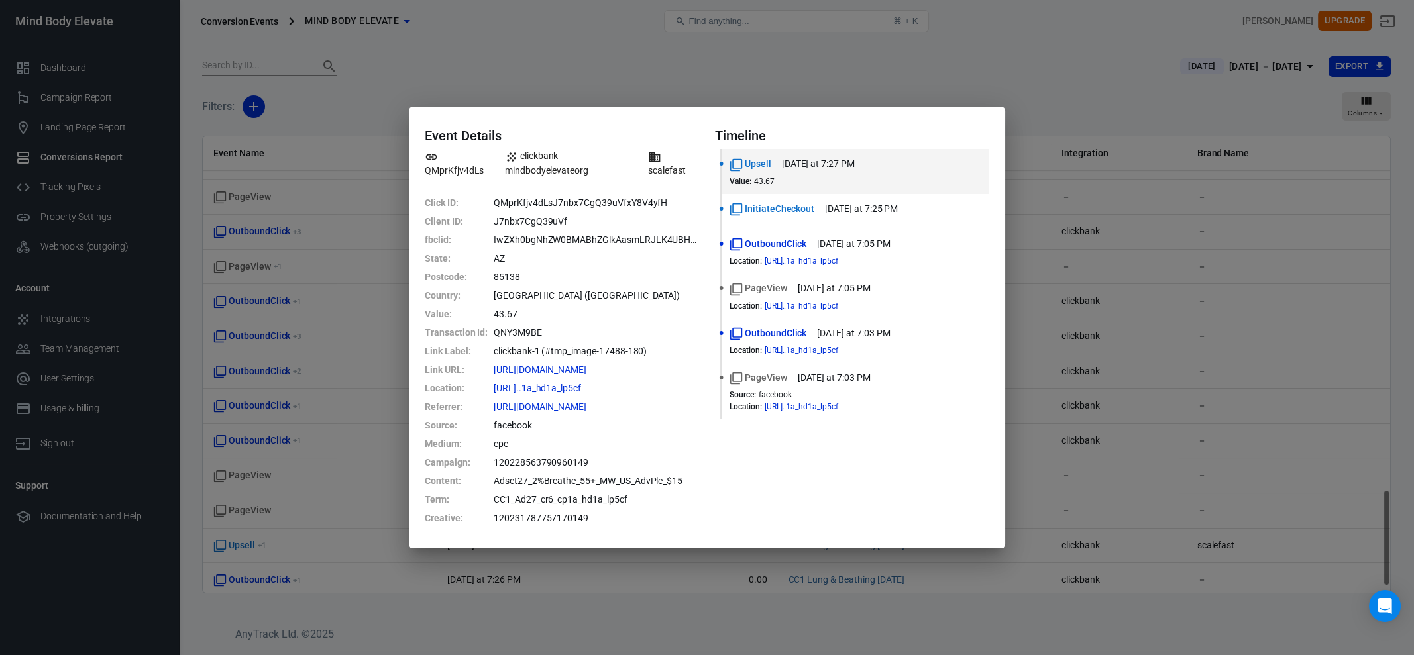
click at [592, 282] on dd "85138" at bounding box center [596, 277] width 205 height 19
drag, startPoint x: 498, startPoint y: 225, endPoint x: 577, endPoint y: 223, distance: 79.5
click at [577, 223] on dd "J7nbx7CgQ39uVf" at bounding box center [596, 221] width 205 height 19
click at [674, 65] on div "Event Details QMprKfjv4dLs clickbank-mindbodyelevateorg scalefast Click ID : QM…" at bounding box center [707, 327] width 1414 height 655
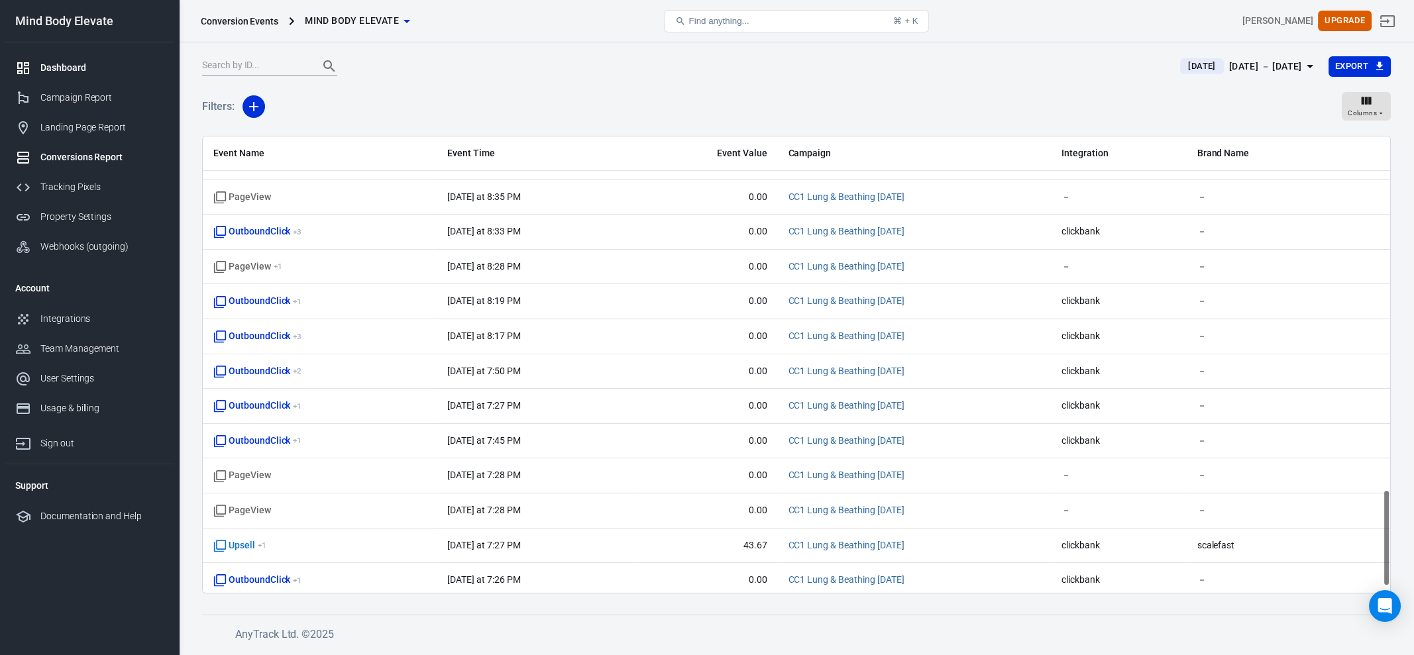
click at [81, 72] on div "Dashboard" at bounding box center [101, 68] width 123 height 14
